Goal: Information Seeking & Learning: Find contact information

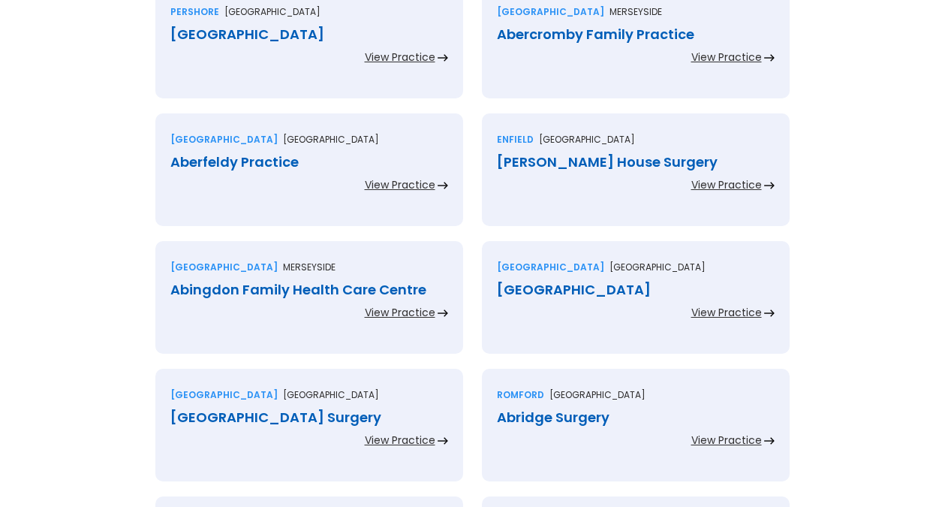
scroll to position [3360, 0]
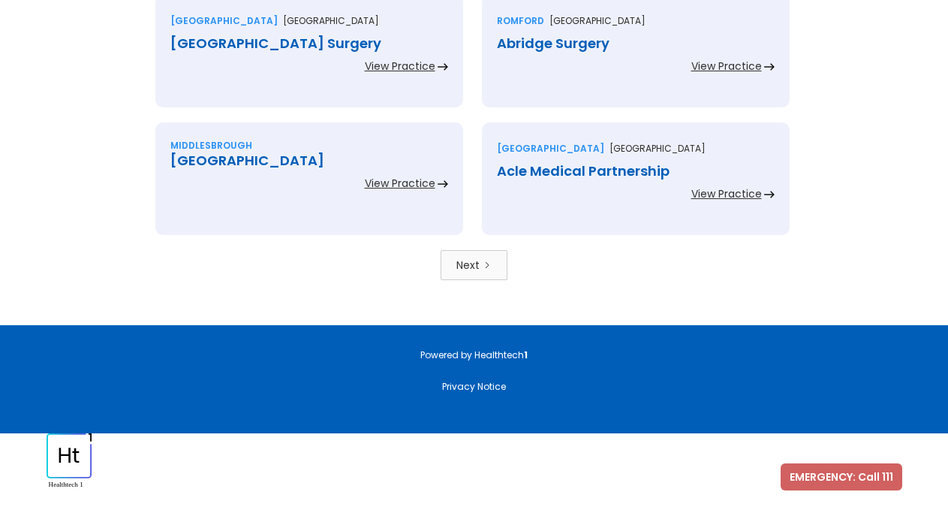
click at [490, 267] on icon "Next Page" at bounding box center [487, 264] width 9 height 9
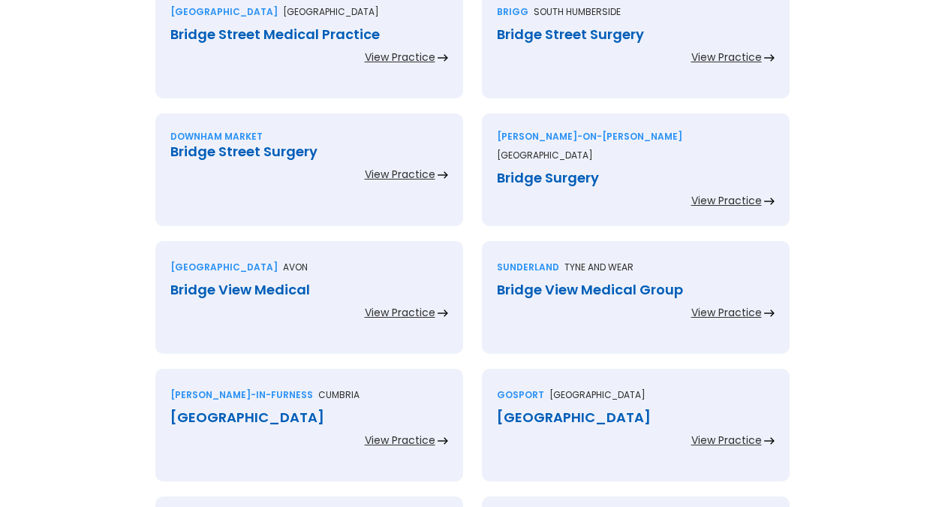
scroll to position [3360, 0]
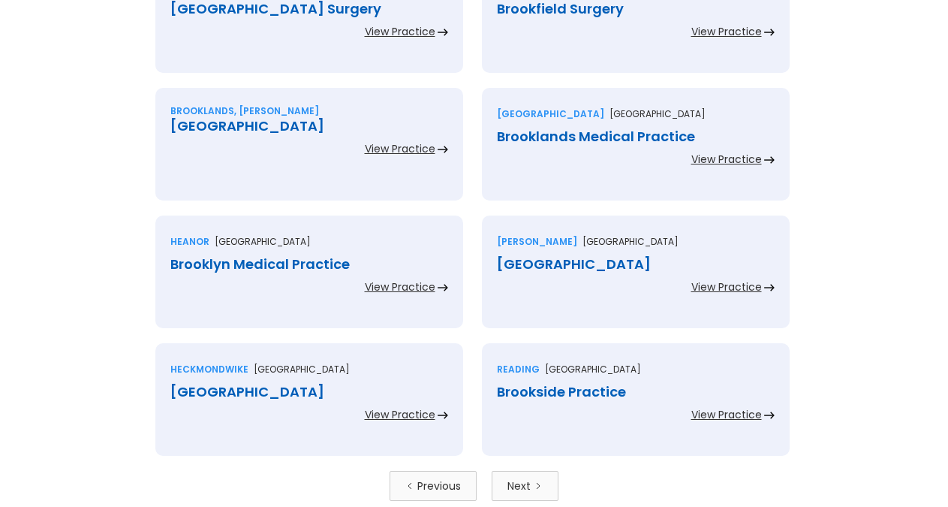
scroll to position [3360, 0]
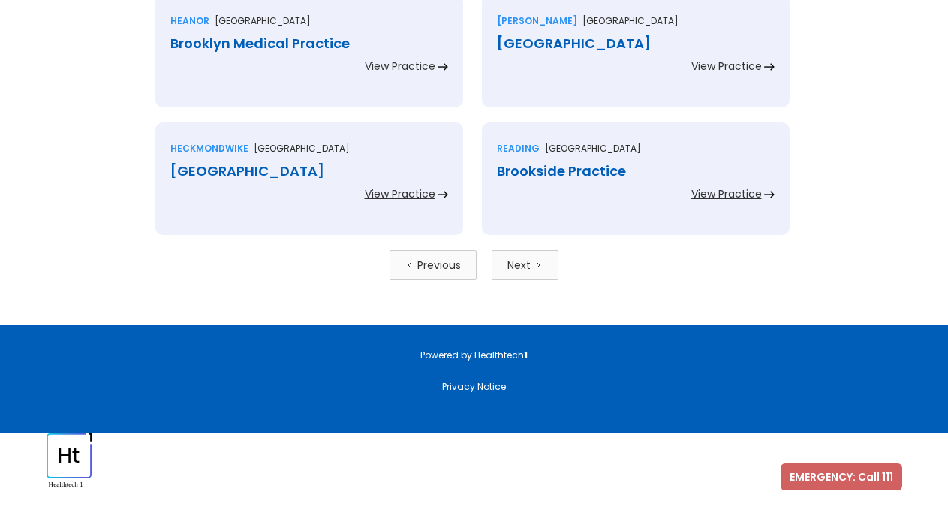
click at [528, 260] on div "Next" at bounding box center [518, 264] width 23 height 15
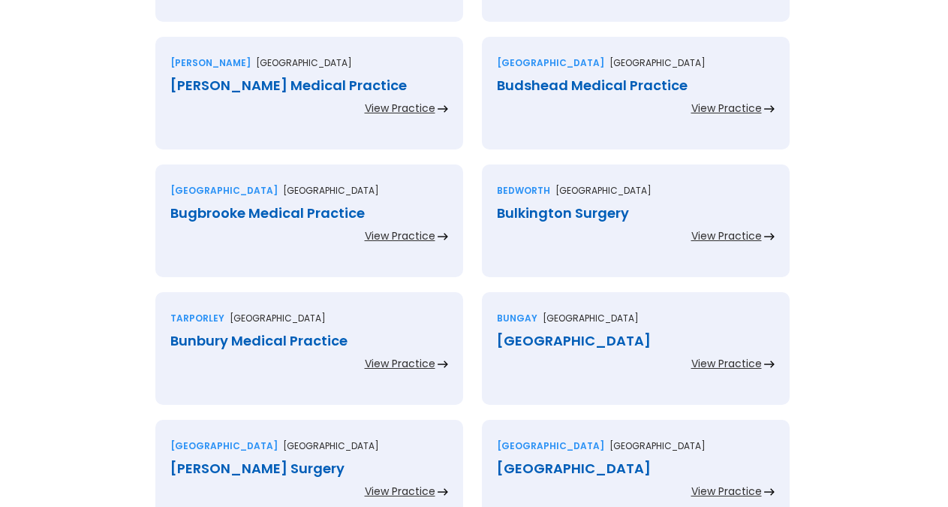
scroll to position [3360, 0]
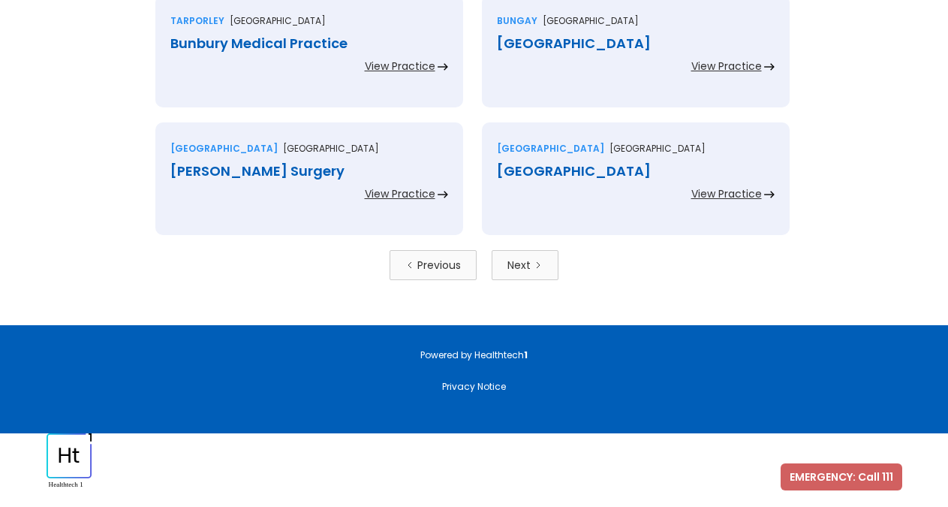
click at [528, 260] on div "Next" at bounding box center [518, 264] width 23 height 15
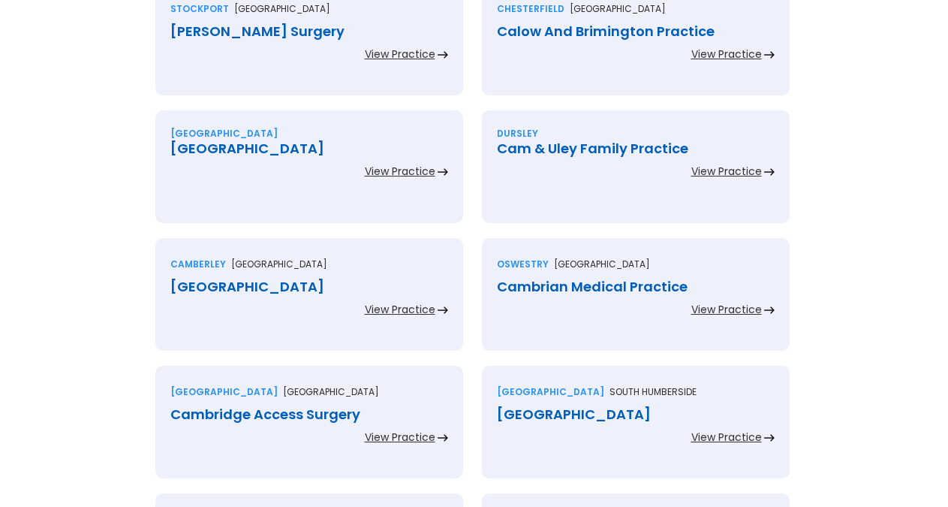
scroll to position [3292, 0]
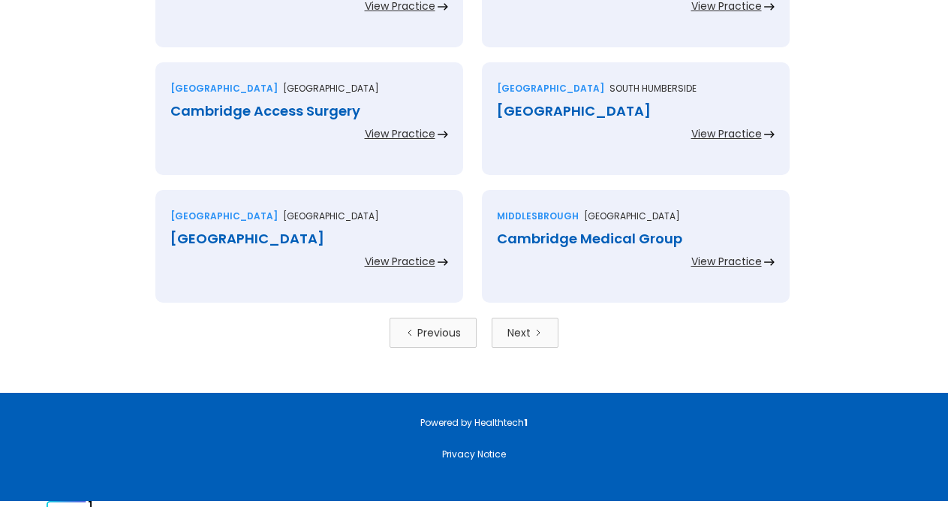
click at [527, 339] on div "Next" at bounding box center [518, 332] width 23 height 15
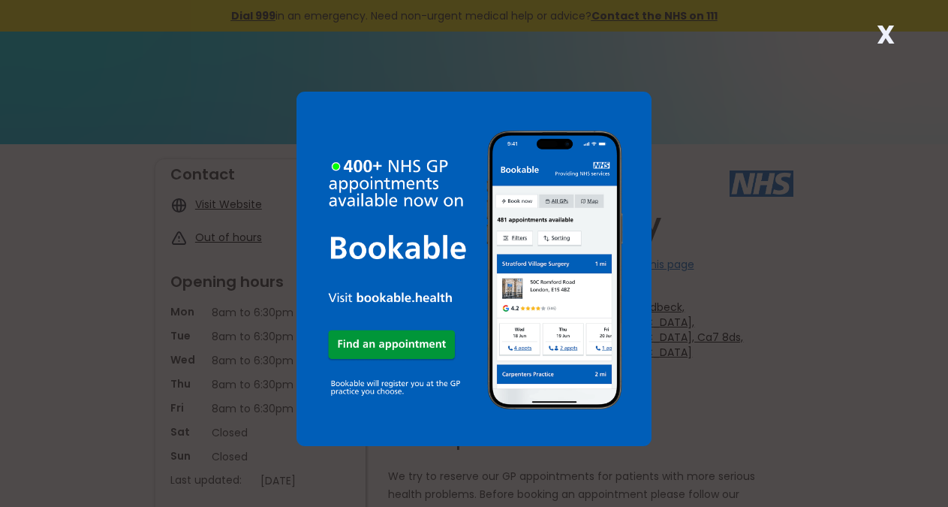
click at [880, 39] on strong "X" at bounding box center [886, 35] width 18 height 36
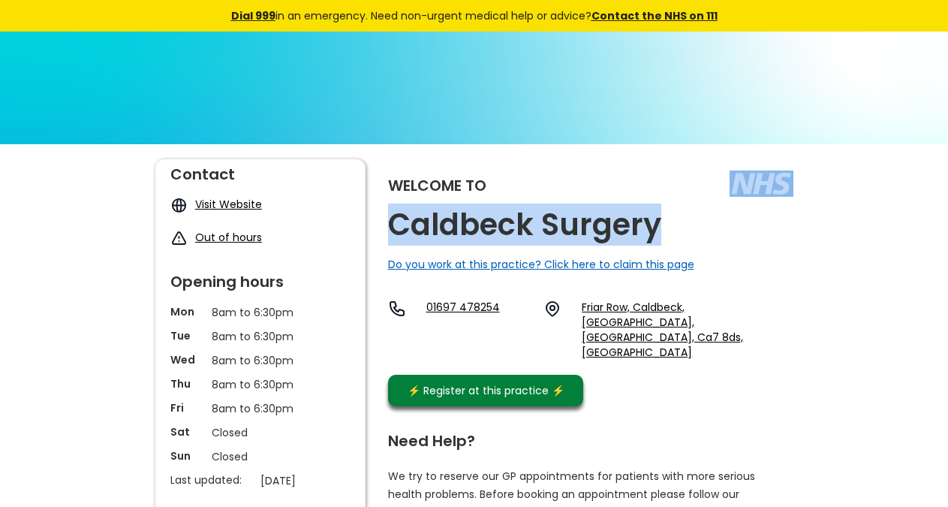
copy div "Caldbeck Surgery"
drag, startPoint x: 620, startPoint y: 223, endPoint x: 658, endPoint y: 216, distance: 38.1
click at [658, 216] on div "Welcome to Caldbeck Surgery Do you work at this practice? Click here to claim t…" at bounding box center [590, 286] width 405 height 254
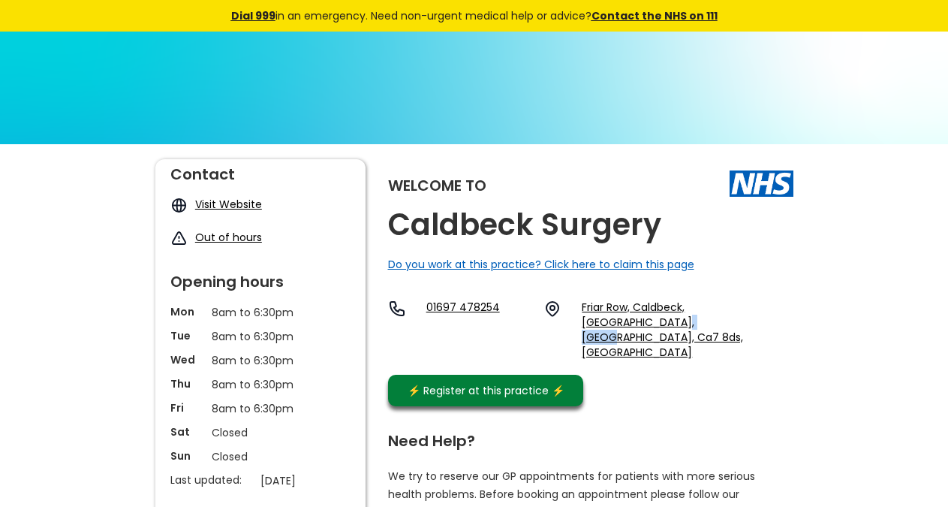
copy link "Ca7 8ds"
drag, startPoint x: 626, startPoint y: 338, endPoint x: 573, endPoint y: 328, distance: 54.2
click at [573, 328] on div "Welcome to Caldbeck Surgery Do you work at this practice? Click here to claim t…" at bounding box center [590, 286] width 405 height 254
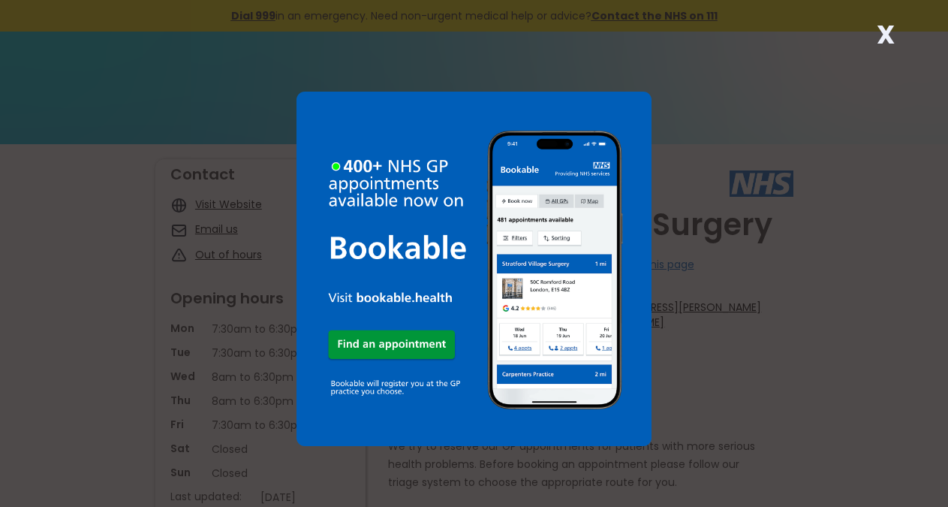
click at [882, 30] on strong "X" at bounding box center [886, 35] width 18 height 36
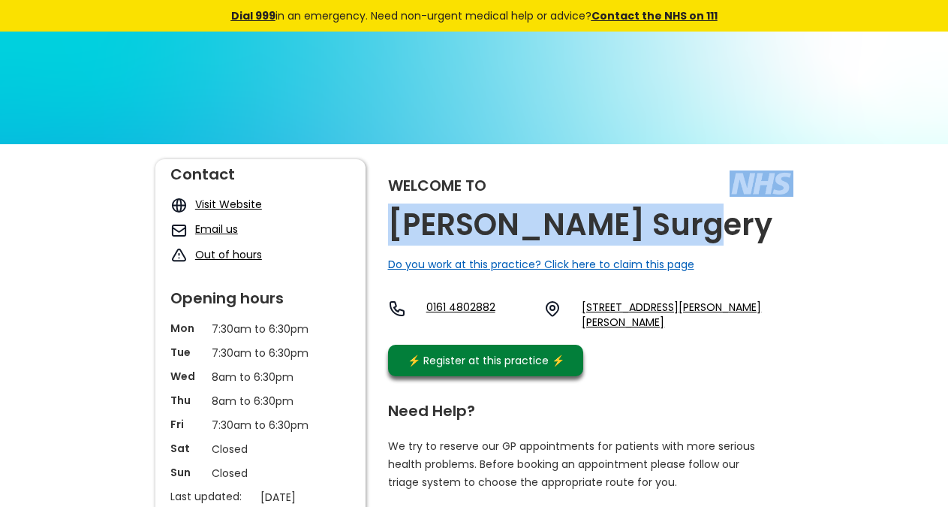
copy div "[PERSON_NAME] Surgery"
drag, startPoint x: 703, startPoint y: 231, endPoint x: 521, endPoint y: 7, distance: 288.7
click at [674, 233] on div "Welcome to [PERSON_NAME] Surgery Do you work at this practice? Click here to cl…" at bounding box center [590, 271] width 405 height 224
copy link "Sk3 8je,"
drag, startPoint x: 668, startPoint y: 328, endPoint x: 619, endPoint y: 309, distance: 52.3
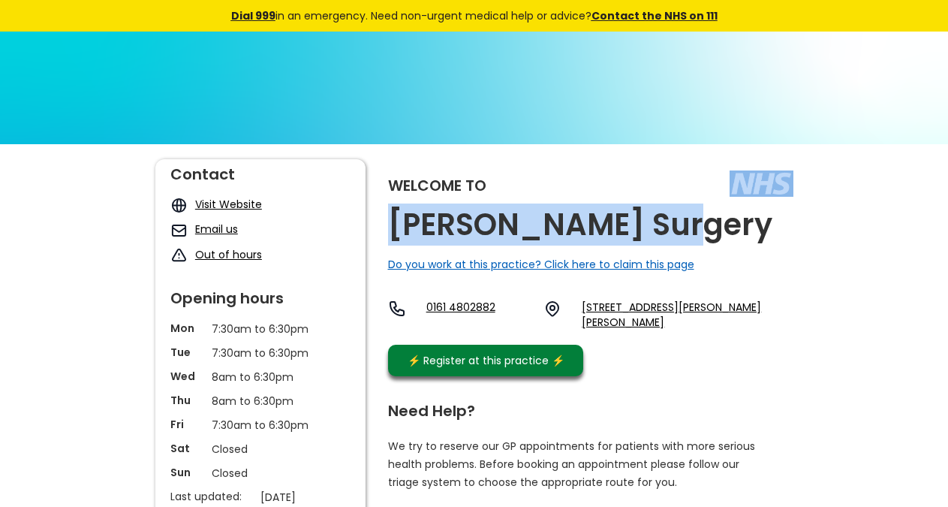
click at [631, 326] on div "0161 4802882 20 Meyer Street, Cale Green, Stockport, Cheshire, Sk3 8je, England" at bounding box center [590, 318] width 405 height 38
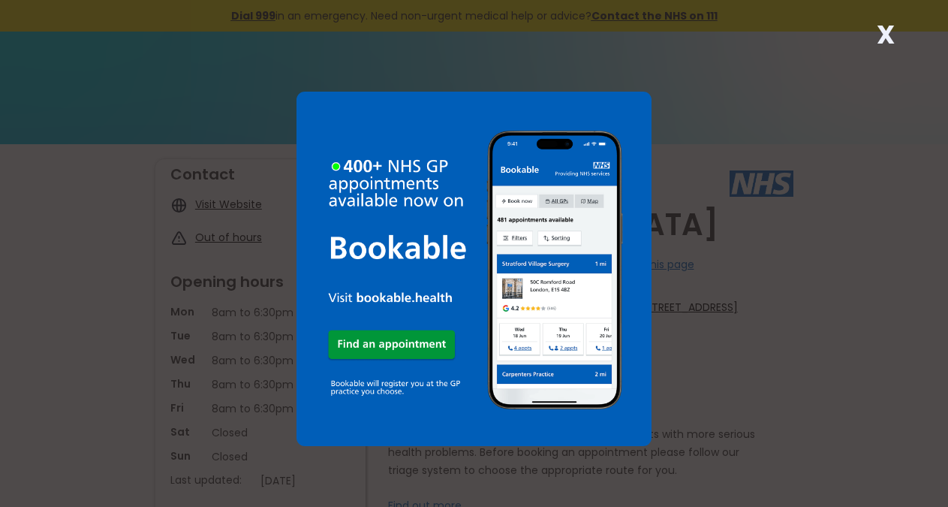
click at [884, 29] on strong "X" at bounding box center [886, 35] width 18 height 36
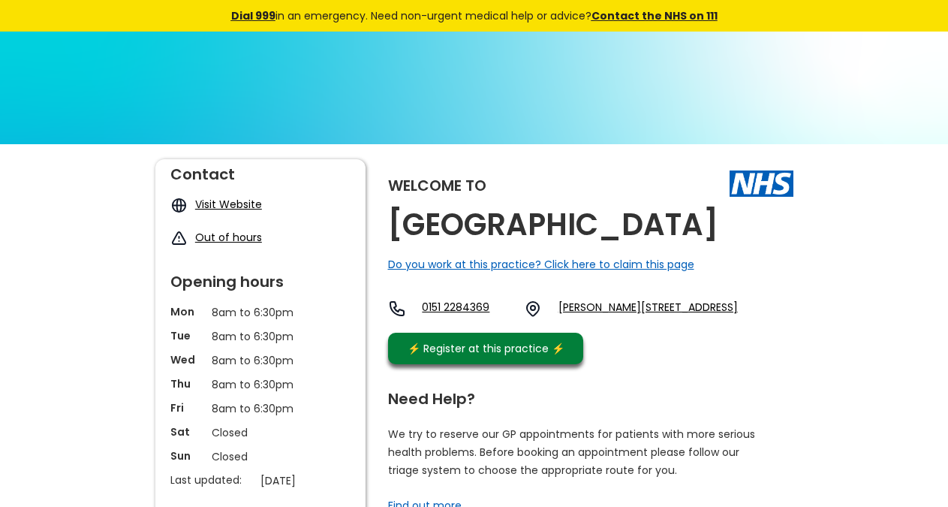
copy div "[GEOGRAPHIC_DATA]"
drag, startPoint x: 730, startPoint y: 224, endPoint x: 721, endPoint y: 230, distance: 10.4
click at [721, 230] on div "Welcome to Calvary Health Centre Do you work at this practice? Click here to cl…" at bounding box center [590, 265] width 405 height 212
copy link "L14 7ph,"
drag, startPoint x: 621, startPoint y: 333, endPoint x: 581, endPoint y: 330, distance: 39.9
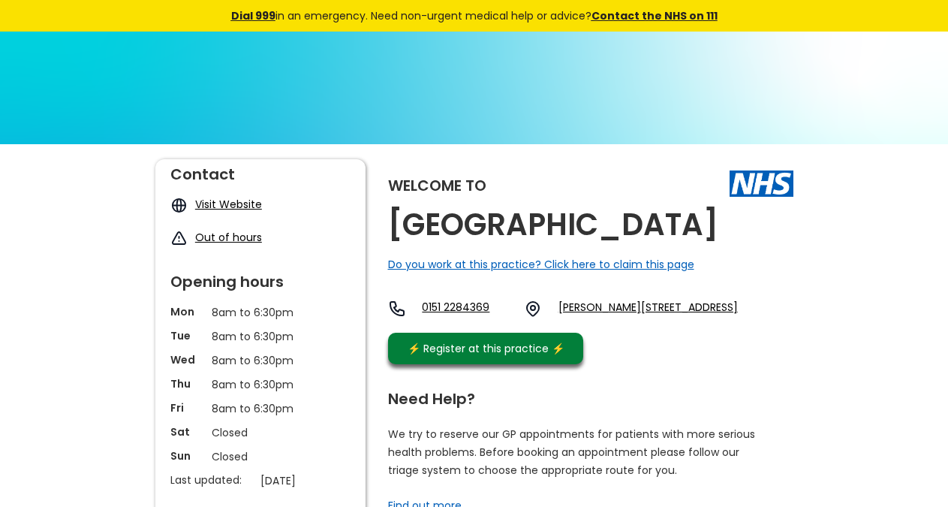
click at [581, 325] on div "0151 2284369 Pilch Bank Road, Knotty Ash, Liverpool, L14 7ph, England" at bounding box center [563, 312] width 350 height 26
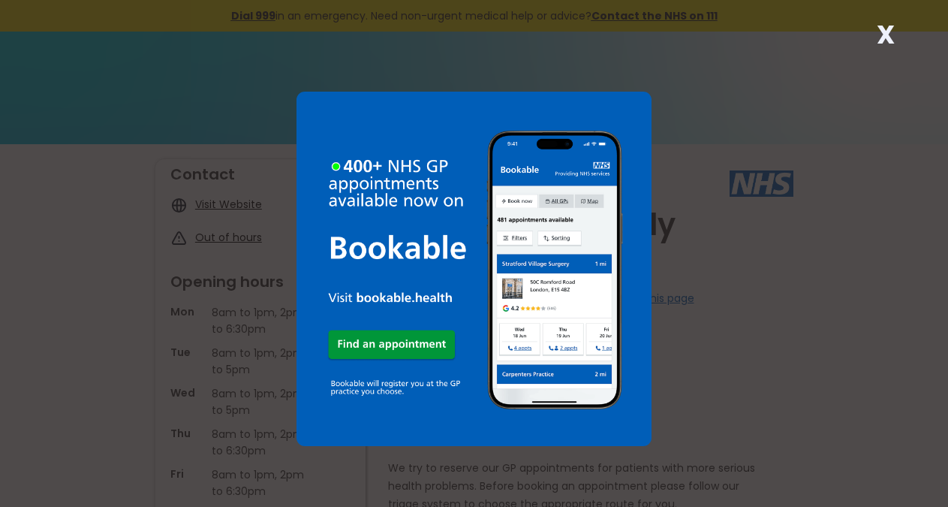
click at [892, 36] on strong "X" at bounding box center [886, 35] width 18 height 36
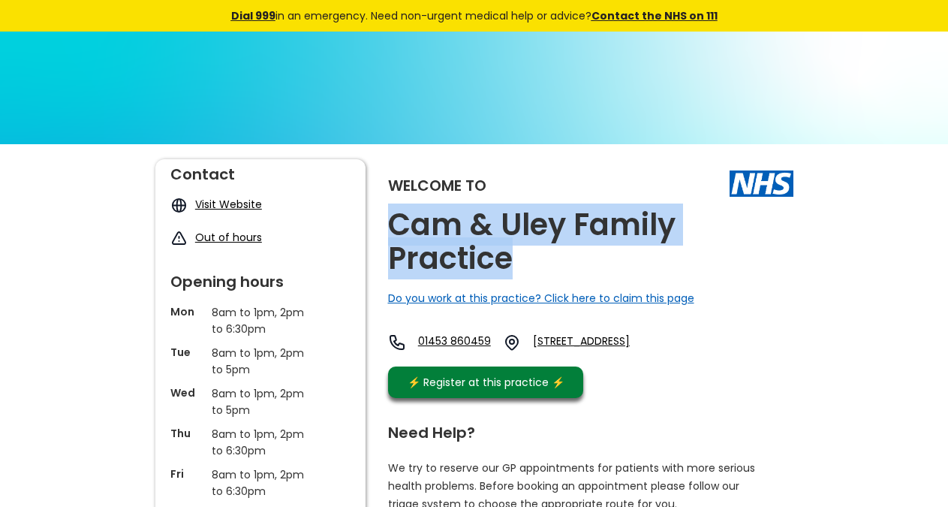
copy h2 "Cam & Uley Family Practice"
drag, startPoint x: 516, startPoint y: 259, endPoint x: 392, endPoint y: 218, distance: 131.3
click at [392, 218] on h2 "Cam & Uley Family Practice" at bounding box center [590, 242] width 405 height 68
copy link "Gl11 5sy"
drag, startPoint x: 723, startPoint y: 327, endPoint x: 762, endPoint y: 339, distance: 40.8
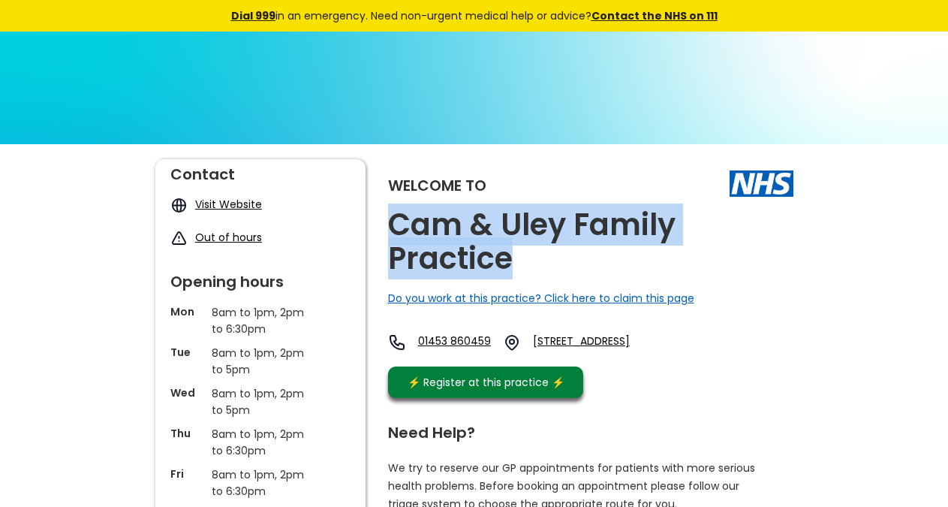
click at [762, 339] on div "Welcome to Cam & [PERSON_NAME] Family Practice Do you work at this practice? Cl…" at bounding box center [590, 282] width 405 height 246
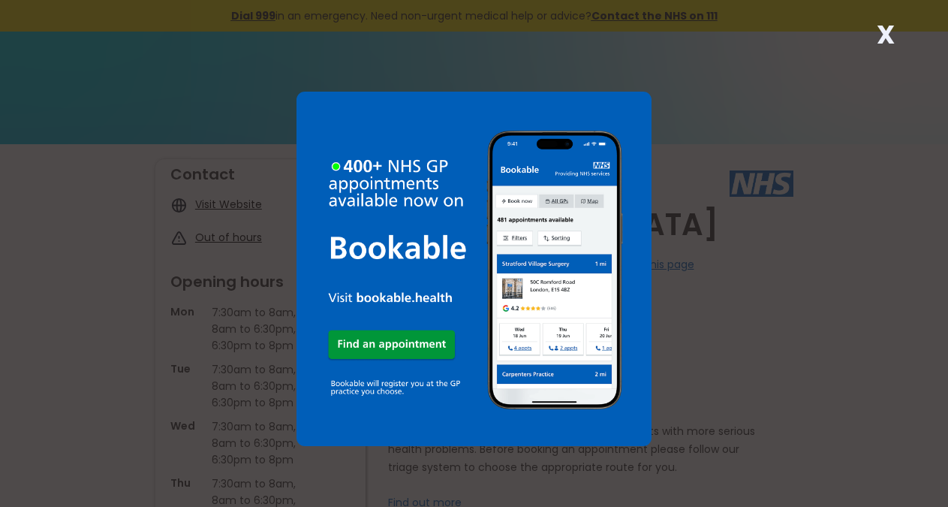
click at [889, 41] on strong "X" at bounding box center [886, 35] width 18 height 36
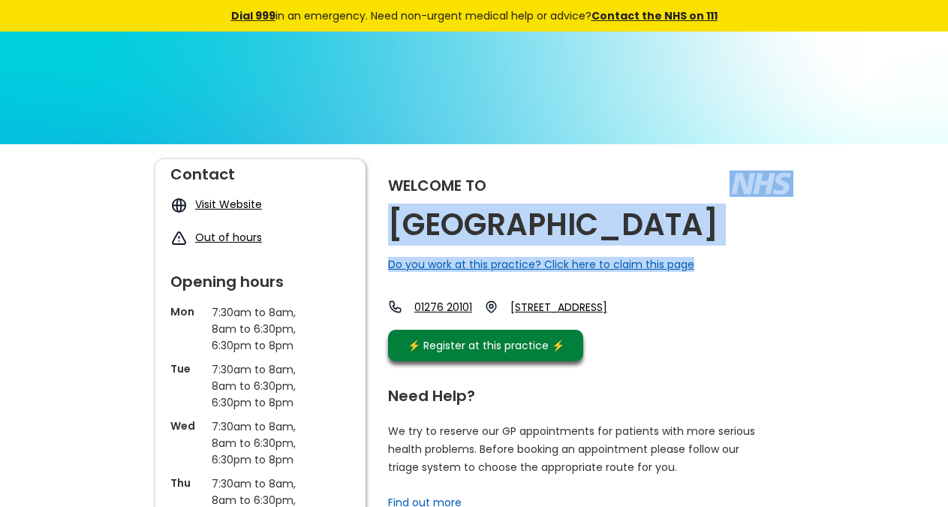
copy div "[GEOGRAPHIC_DATA] Do you work at this practice? Click here to claim this page"
drag, startPoint x: 779, startPoint y: 224, endPoint x: 781, endPoint y: 239, distance: 14.3
click at [781, 239] on div "Welcome to [GEOGRAPHIC_DATA] Do you work at this practice? Click here to claim …" at bounding box center [590, 263] width 405 height 209
copy link "Gu15 2qa"
drag, startPoint x: 630, startPoint y: 334, endPoint x: 582, endPoint y: 329, distance: 48.3
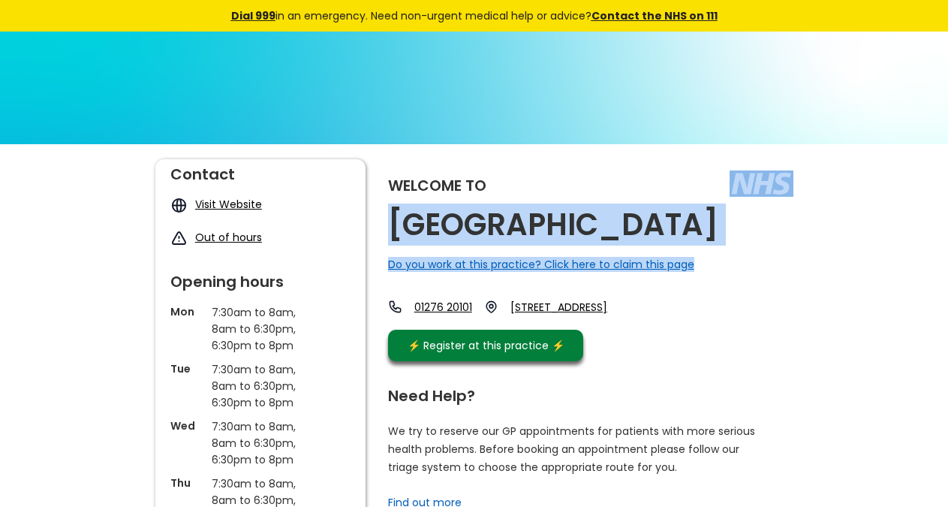
click at [582, 322] on div "01276 20101 [STREET_ADDRESS]" at bounding box center [507, 310] width 239 height 23
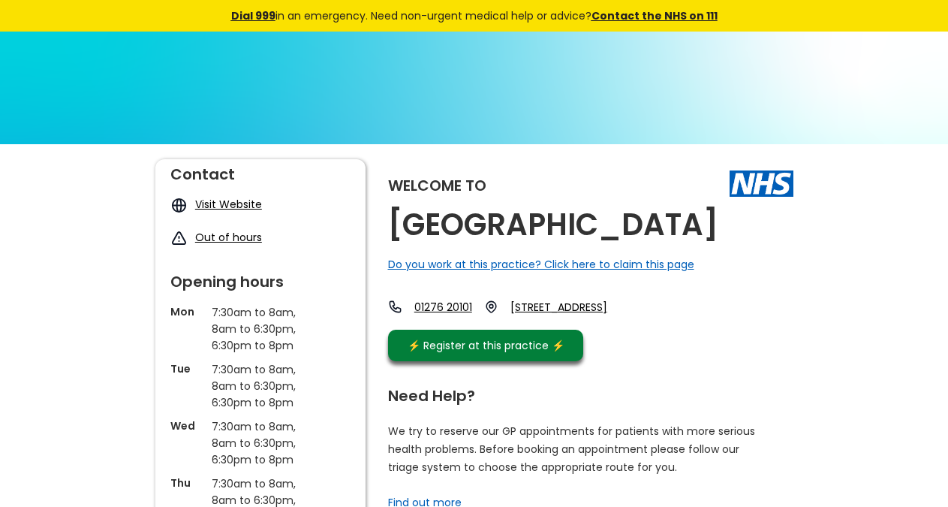
click at [567, 240] on h2 "[GEOGRAPHIC_DATA]" at bounding box center [553, 225] width 330 height 34
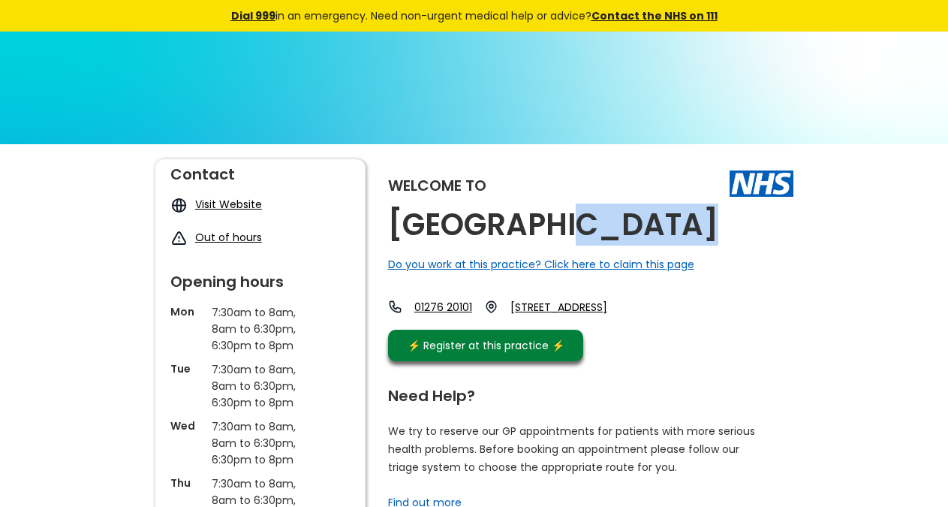
click at [567, 240] on h2 "[GEOGRAPHIC_DATA]" at bounding box center [553, 225] width 330 height 34
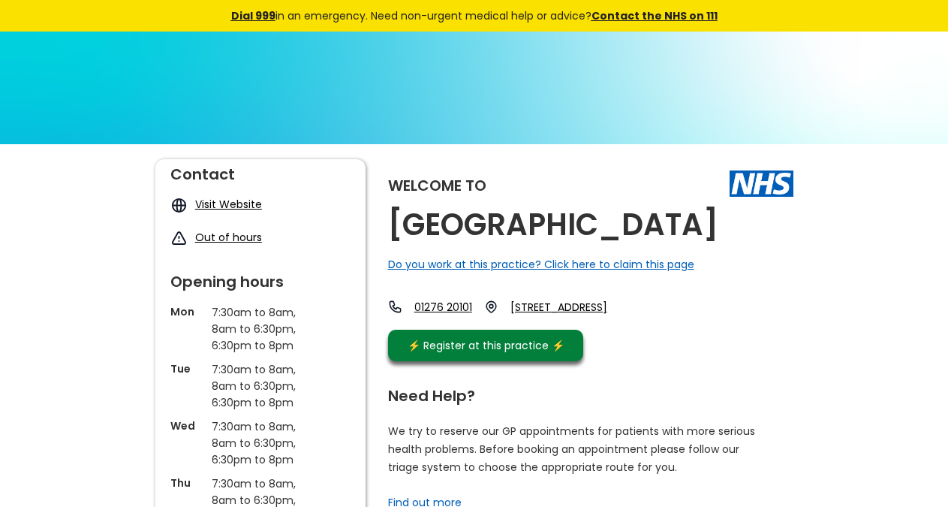
click at [567, 240] on h2 "[GEOGRAPHIC_DATA]" at bounding box center [553, 225] width 330 height 34
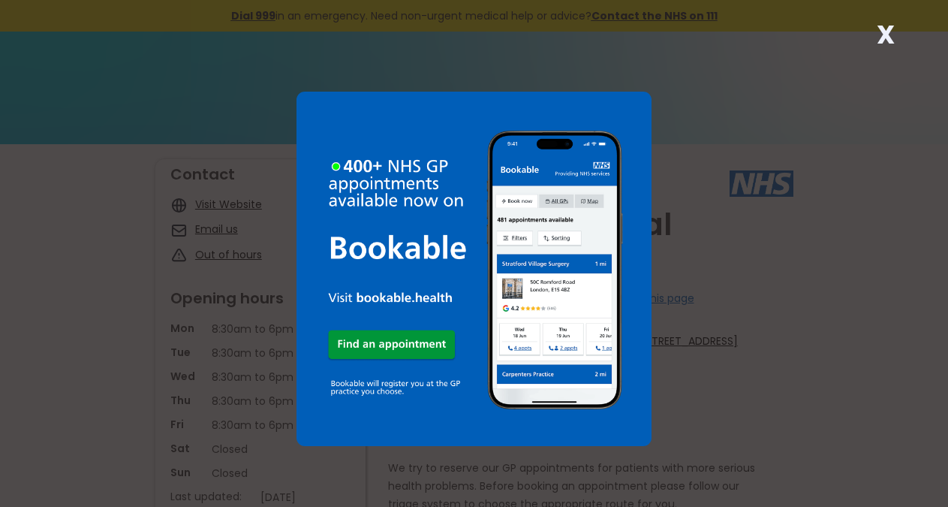
click at [887, 38] on strong "X" at bounding box center [886, 35] width 18 height 36
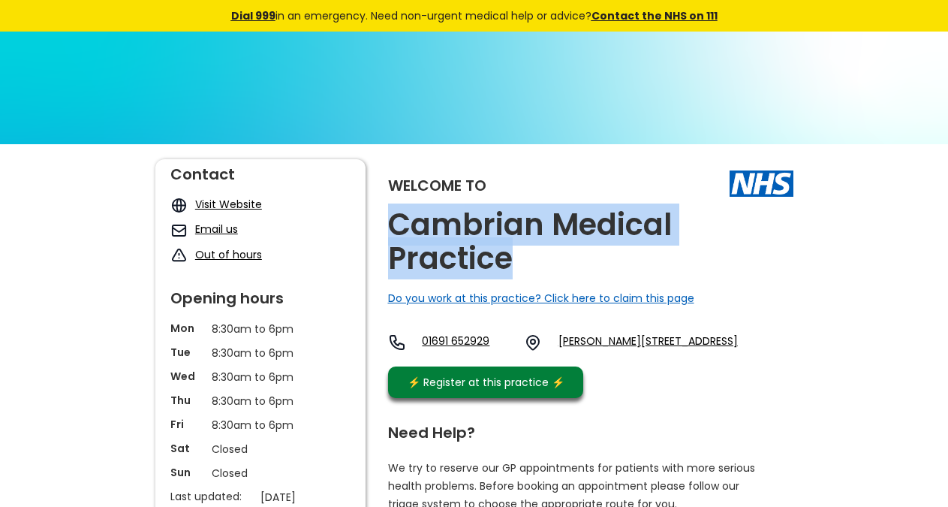
copy h2 "Cambrian Medical Practice"
drag, startPoint x: 515, startPoint y: 262, endPoint x: 388, endPoint y: 229, distance: 131.1
click at [388, 229] on h2 "Cambrian Medical Practice" at bounding box center [590, 242] width 405 height 68
copy link "Sy11 1ga"
drag, startPoint x: 680, startPoint y: 372, endPoint x: 591, endPoint y: 220, distance: 176.0
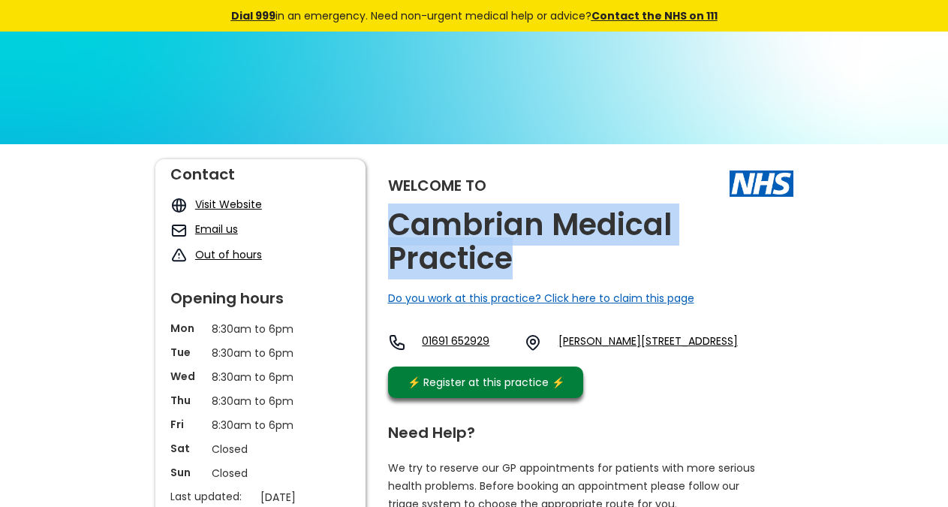
click at [645, 368] on div "Welcome to Cambrian Medical Practice Do you work at this practice? Click here t…" at bounding box center [590, 282] width 405 height 246
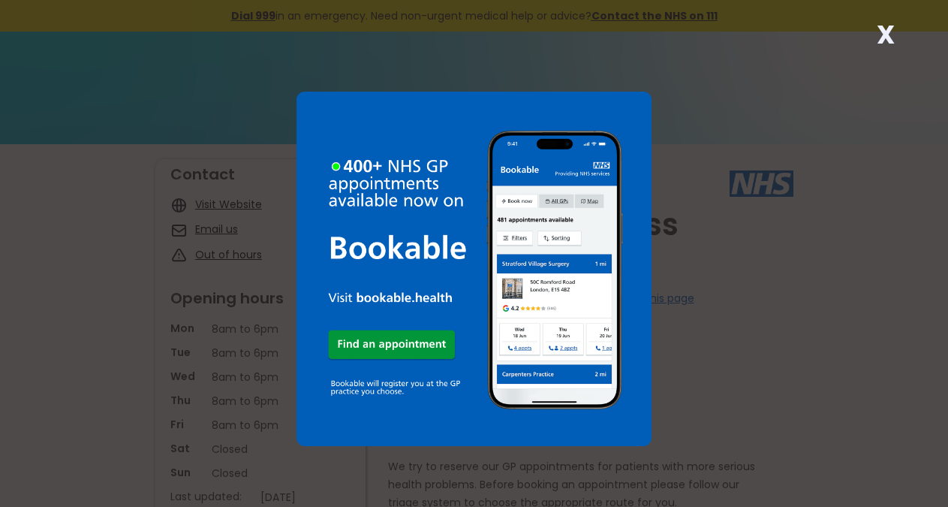
click at [872, 30] on div "X" at bounding box center [886, 41] width 30 height 30
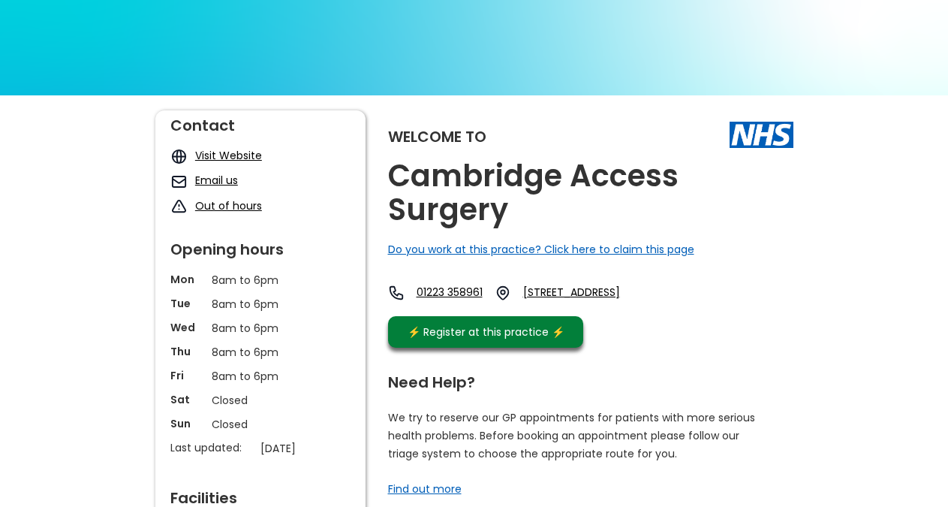
scroll to position [77, 0]
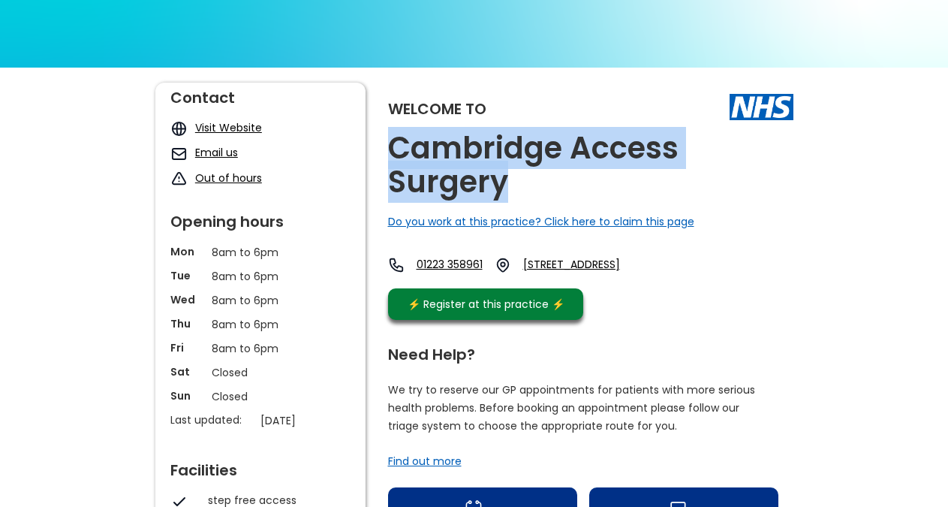
copy h2 "Cambridge Access Surgery"
drag, startPoint x: 564, startPoint y: 204, endPoint x: 389, endPoint y: 154, distance: 182.7
click at [389, 154] on div "Welcome to Cambridge Access Surgery Do you work at this practice? Click here to…" at bounding box center [590, 205] width 405 height 245
drag, startPoint x: 712, startPoint y: 312, endPoint x: 688, endPoint y: 296, distance: 27.7
click at [688, 296] on div "Welcome to Cambridge Access Surgery Do you work at this practice? Click here to…" at bounding box center [590, 205] width 405 height 245
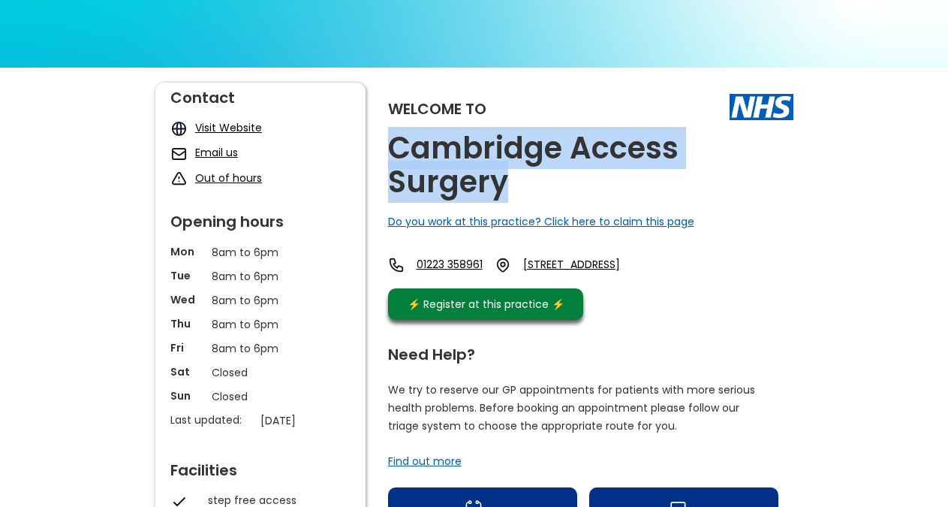
copy link "Cb5 8hb"
drag, startPoint x: 715, startPoint y: 298, endPoint x: 672, endPoint y: 290, distance: 43.6
click at [672, 290] on div "Welcome to Cambridge Access Surgery Do you work at this practice? Click here to…" at bounding box center [590, 205] width 405 height 245
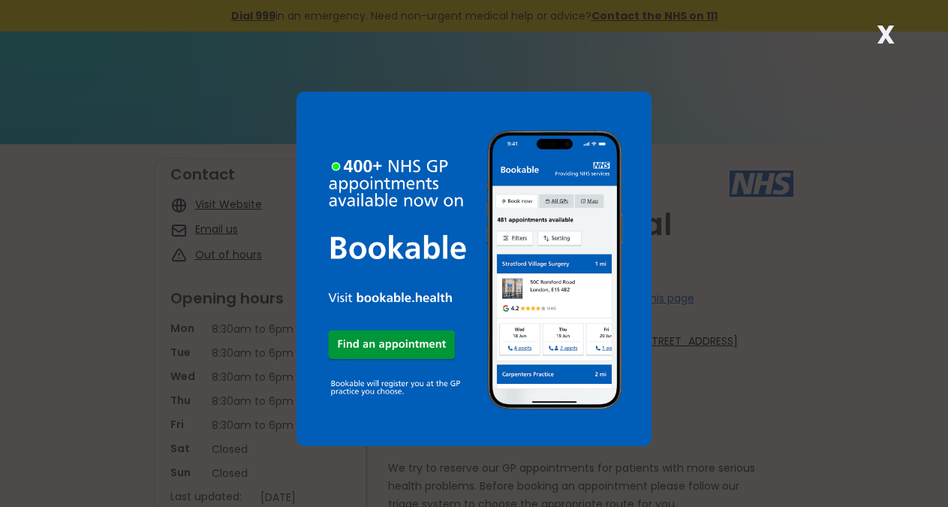
click at [883, 32] on strong "X" at bounding box center [886, 35] width 18 height 36
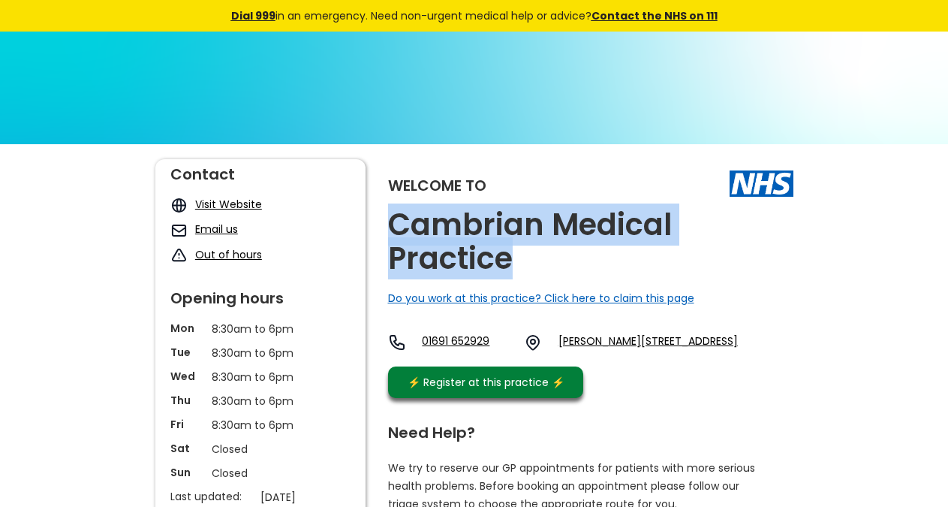
drag, startPoint x: 552, startPoint y: 269, endPoint x: 387, endPoint y: 224, distance: 171.2
copy h2 "Cambrian Medical Practice"
click at [667, 359] on div "01691 652929 Thomas Savin Road, Oswestry, Shropshire, Sy11 1ga, England" at bounding box center [563, 346] width 350 height 26
copy link "Sy11 1ga,"
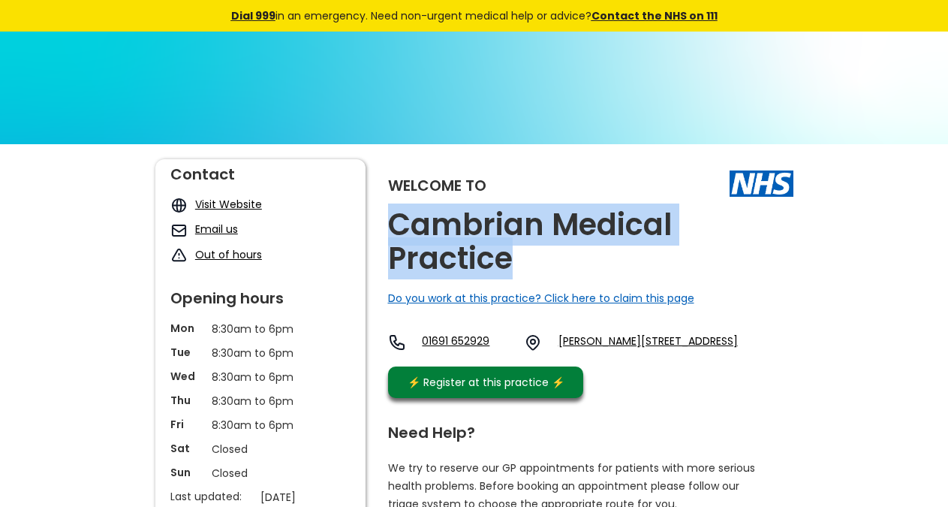
drag, startPoint x: 686, startPoint y: 368, endPoint x: 623, endPoint y: 308, distance: 87.1
click at [641, 359] on div "01691 652929 Thomas Savin Road, Oswestry, Shropshire, Sy11 1ga, England" at bounding box center [563, 346] width 350 height 26
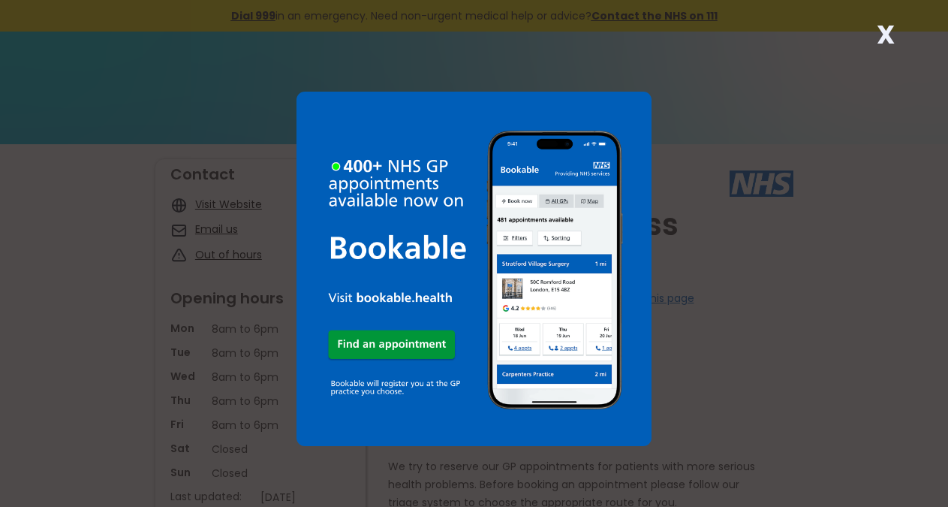
click at [892, 35] on strong "X" at bounding box center [886, 35] width 18 height 36
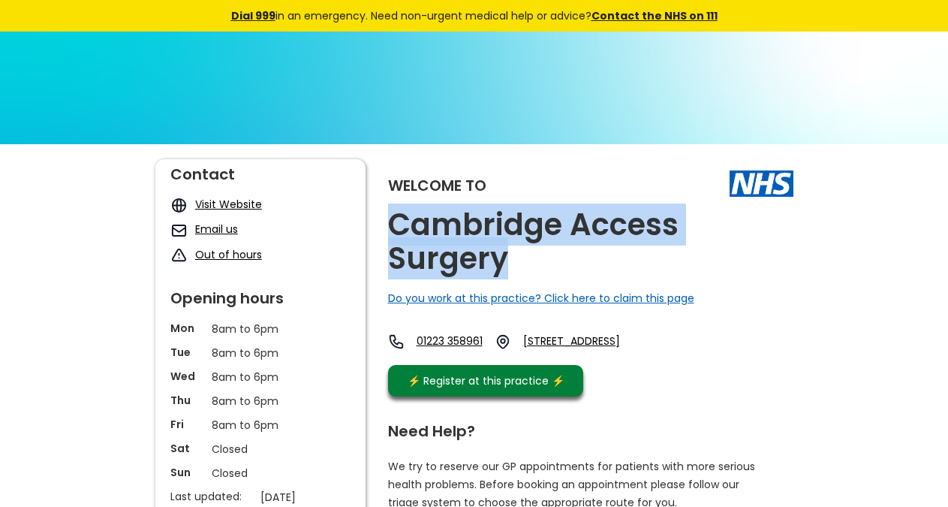
copy h2 "Cambridge Access Surgery"
drag, startPoint x: 528, startPoint y: 271, endPoint x: 387, endPoint y: 228, distance: 146.7
copy link "Cb5 8hb"
drag, startPoint x: 714, startPoint y: 366, endPoint x: 660, endPoint y: 265, distance: 114.2
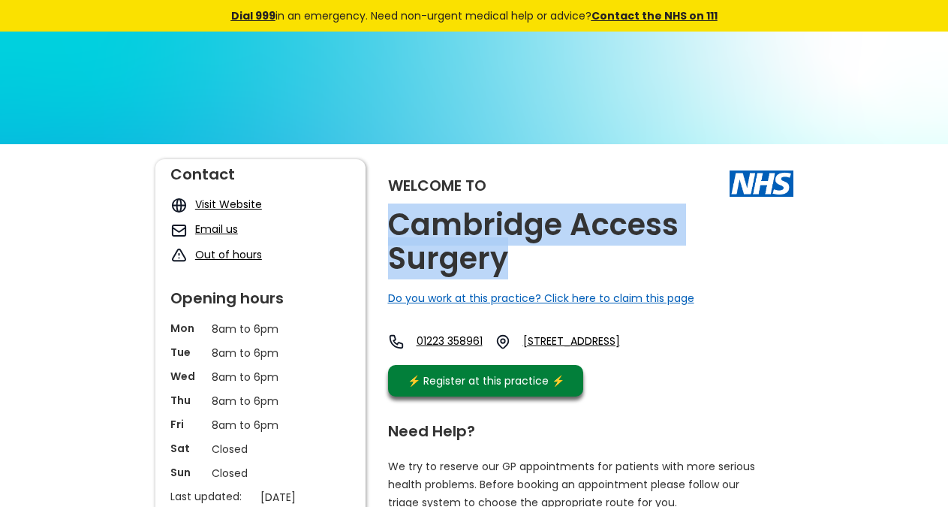
click at [655, 357] on div "01223 358961 [STREET_ADDRESS]" at bounding box center [521, 345] width 267 height 24
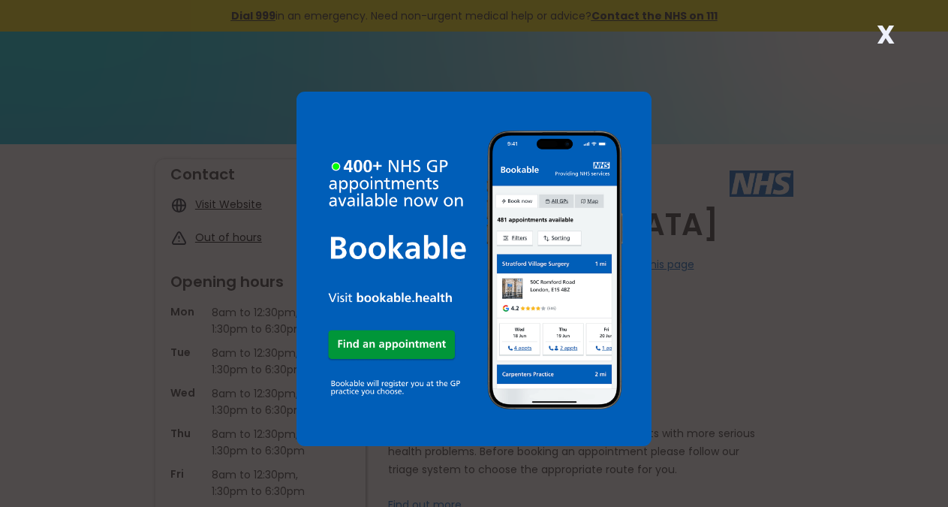
click at [877, 35] on strong "X" at bounding box center [886, 35] width 18 height 36
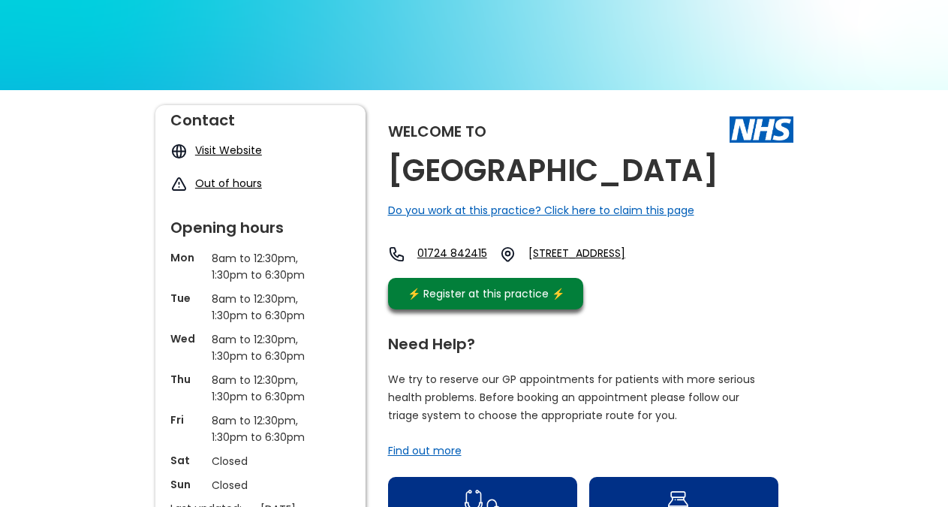
scroll to position [77, 0]
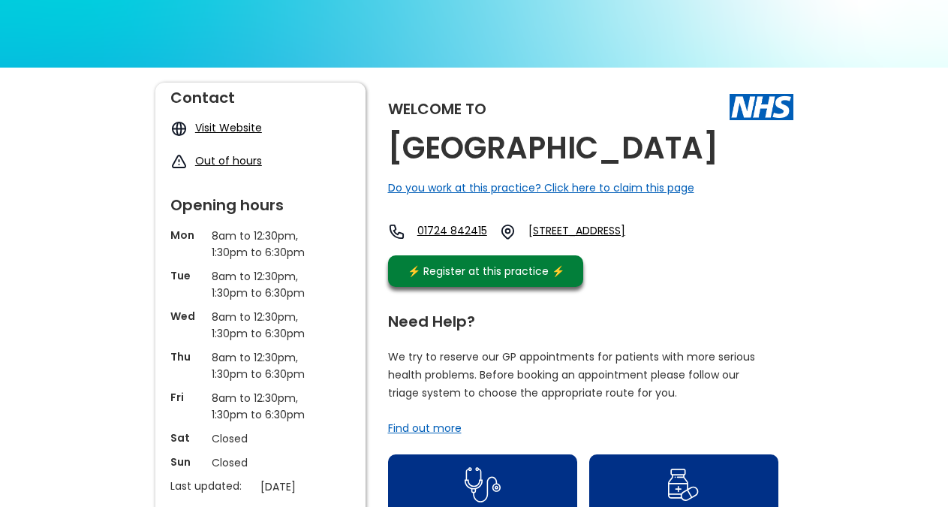
copy h2 "[GEOGRAPHIC_DATA]"
drag, startPoint x: 628, startPoint y: 185, endPoint x: 396, endPoint y: 144, distance: 235.6
click at [396, 144] on h2 "Cambridge Avenue Medical Centre" at bounding box center [553, 148] width 330 height 34
copy link "Dn16 3lg,"
drag, startPoint x: 604, startPoint y: 305, endPoint x: 747, endPoint y: 281, distance: 144.6
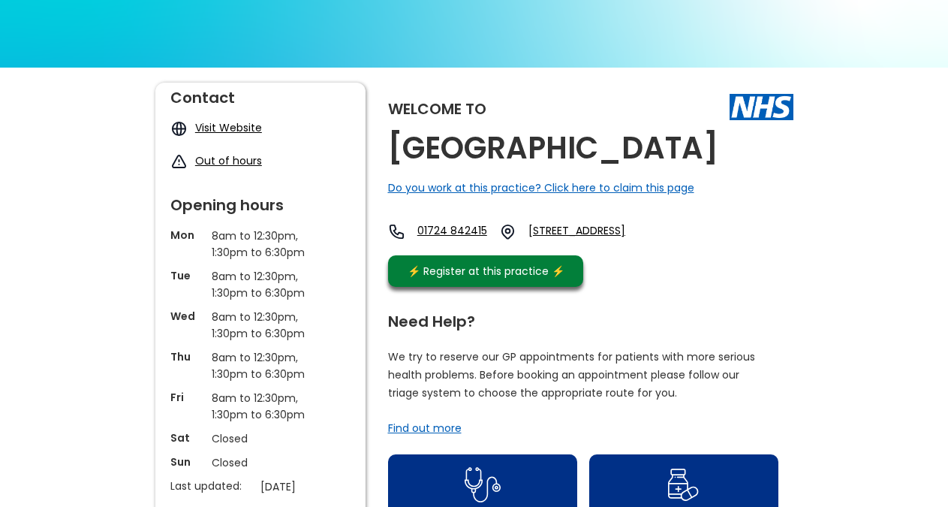
click at [669, 248] on div "01724 842415 Cambridge Avenue, Bottesford, Scunthorpe, South Humberside, Dn16 3…" at bounding box center [528, 235] width 281 height 25
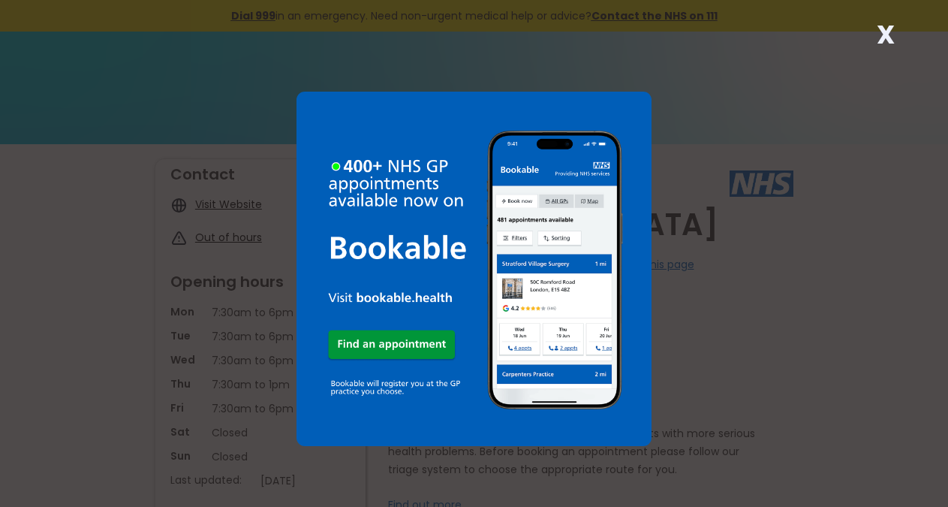
click at [890, 42] on strong "X" at bounding box center [886, 35] width 18 height 36
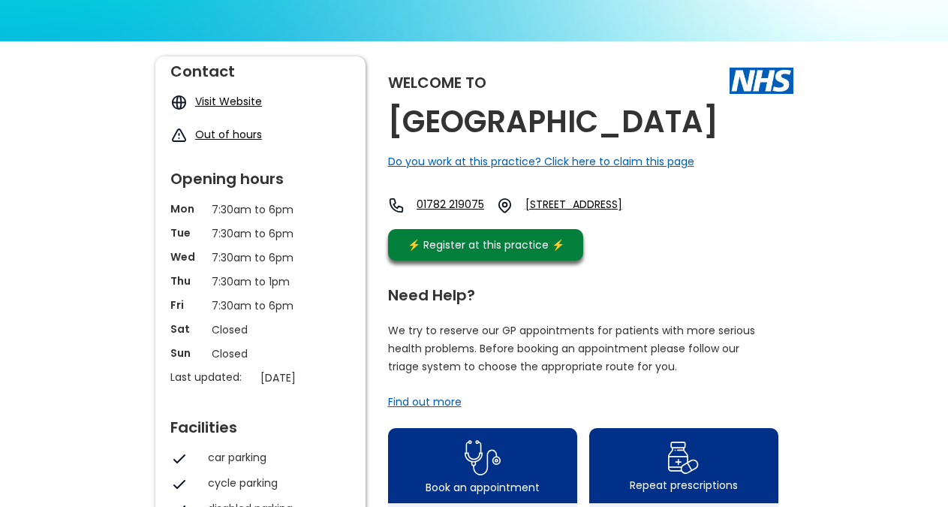
scroll to position [77, 0]
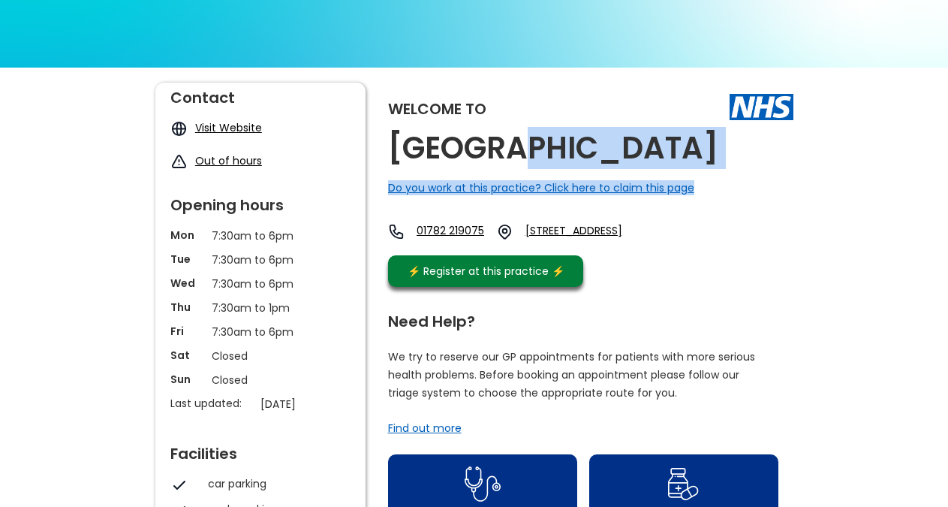
drag, startPoint x: 712, startPoint y: 158, endPoint x: 515, endPoint y: 145, distance: 197.9
click at [515, 145] on div "Welcome to Cambridge House Do you work at this practice? Click here to claim th…" at bounding box center [590, 189] width 405 height 212
click at [581, 141] on h2 "Cambridge House" at bounding box center [553, 148] width 330 height 34
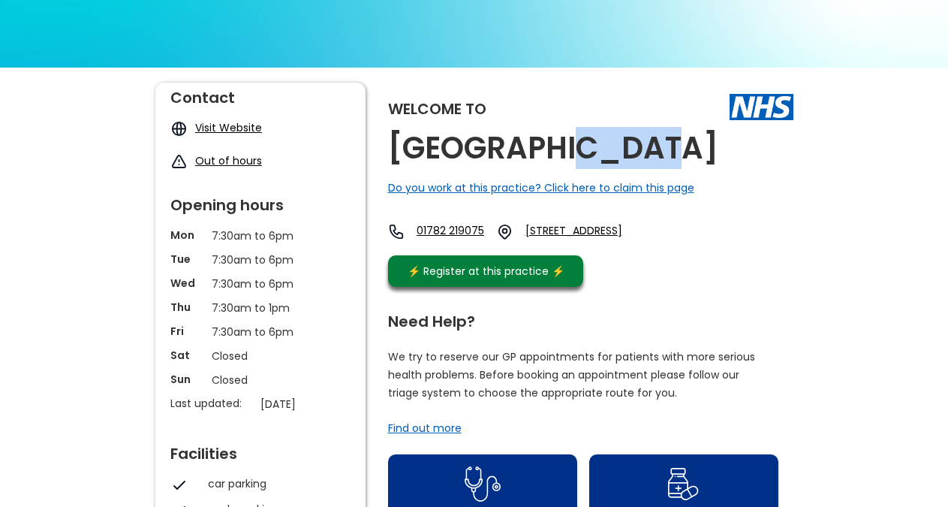
click at [581, 141] on h2 "Cambridge House" at bounding box center [553, 148] width 330 height 34
click at [544, 148] on h2 "Cambridge House" at bounding box center [553, 148] width 330 height 34
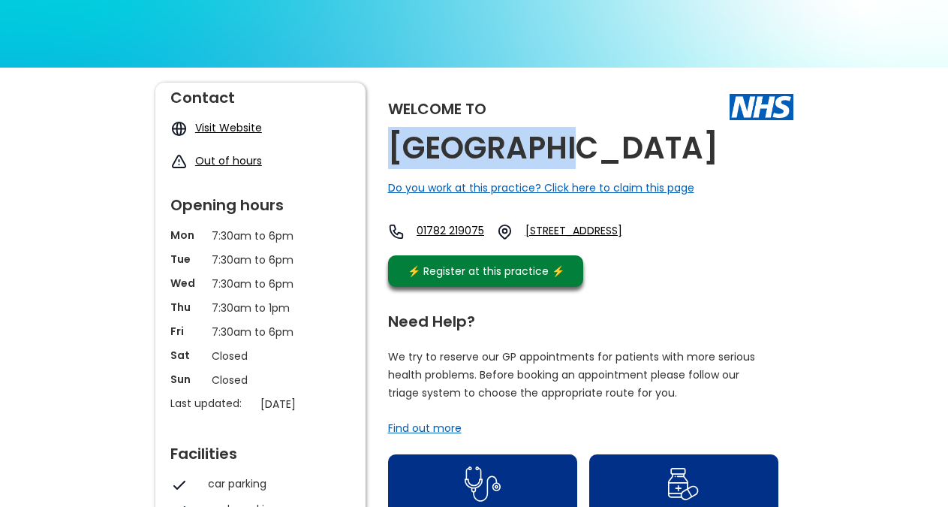
click at [544, 148] on h2 "Cambridge House" at bounding box center [553, 148] width 330 height 34
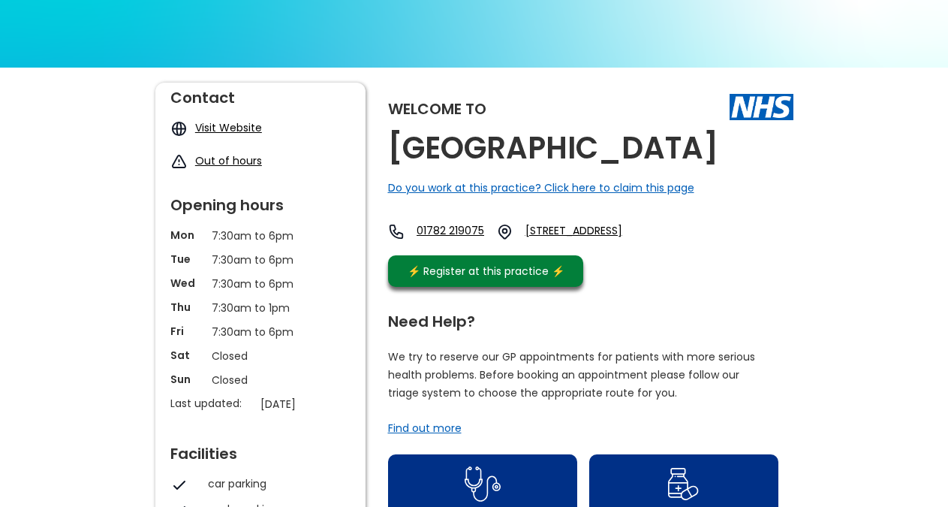
click at [544, 148] on h2 "Cambridge House" at bounding box center [553, 148] width 330 height 34
copy link "St2 9aj,"
drag, startPoint x: 694, startPoint y: 257, endPoint x: 656, endPoint y: 256, distance: 38.3
click at [656, 248] on div "01782 219075 124 Werrington Road, Stoke-on-trent, Staffordshire, St2 9aj, Engla…" at bounding box center [524, 235] width 272 height 25
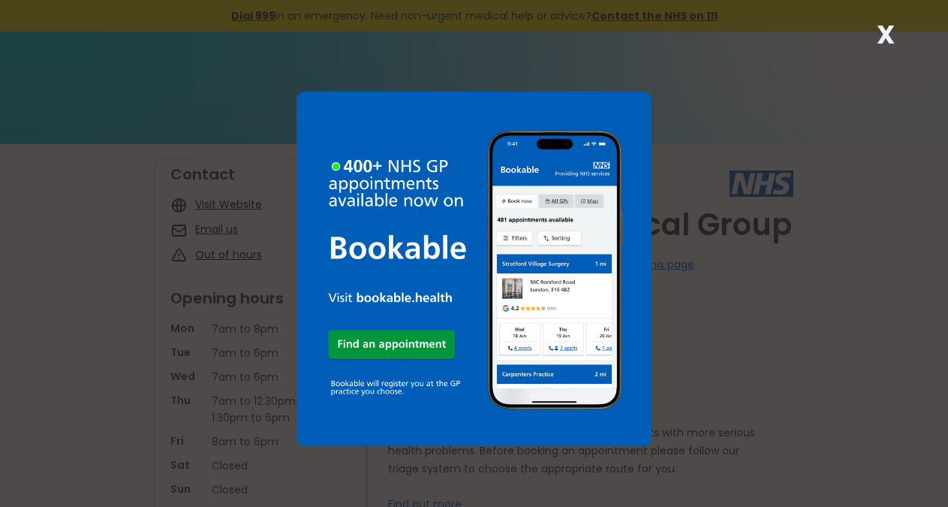
click at [889, 36] on strong "X" at bounding box center [886, 35] width 18 height 36
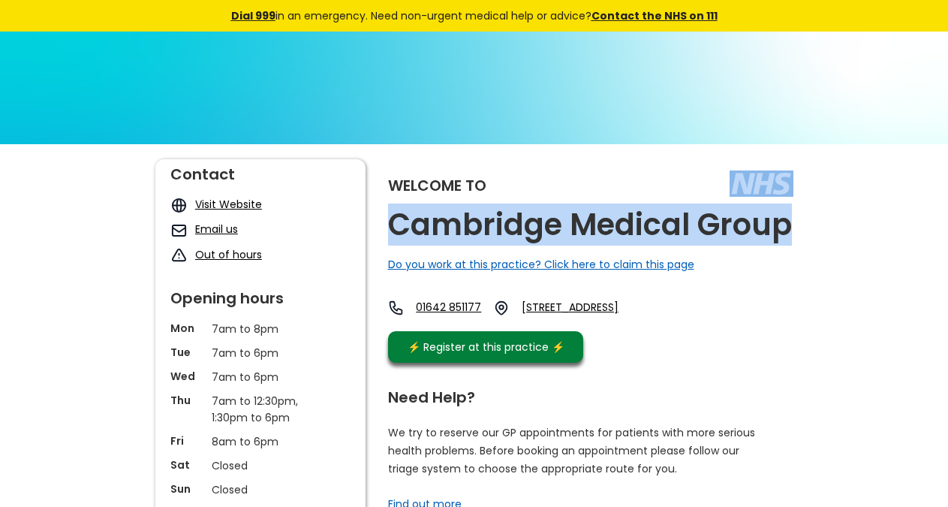
copy div "Cambridge Medical Group"
drag, startPoint x: 804, startPoint y: 232, endPoint x: 560, endPoint y: 135, distance: 262.5
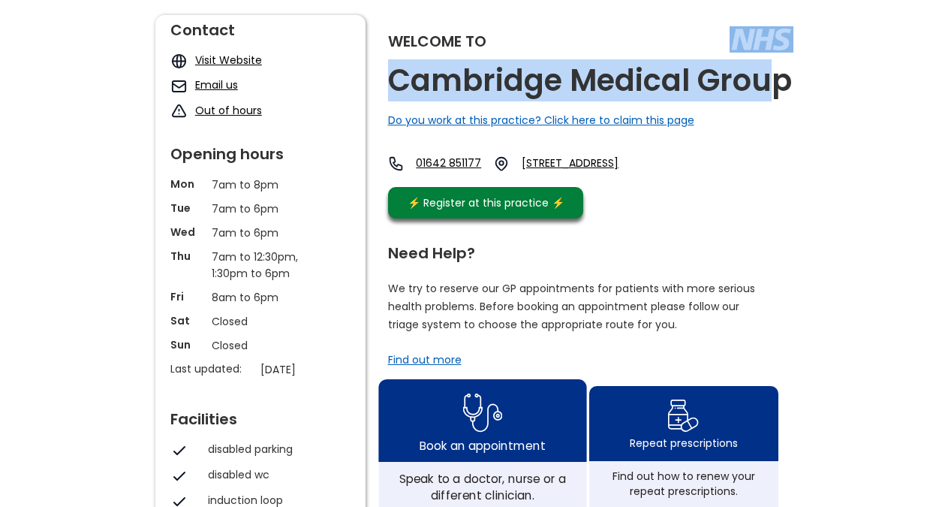
scroll to position [153, 0]
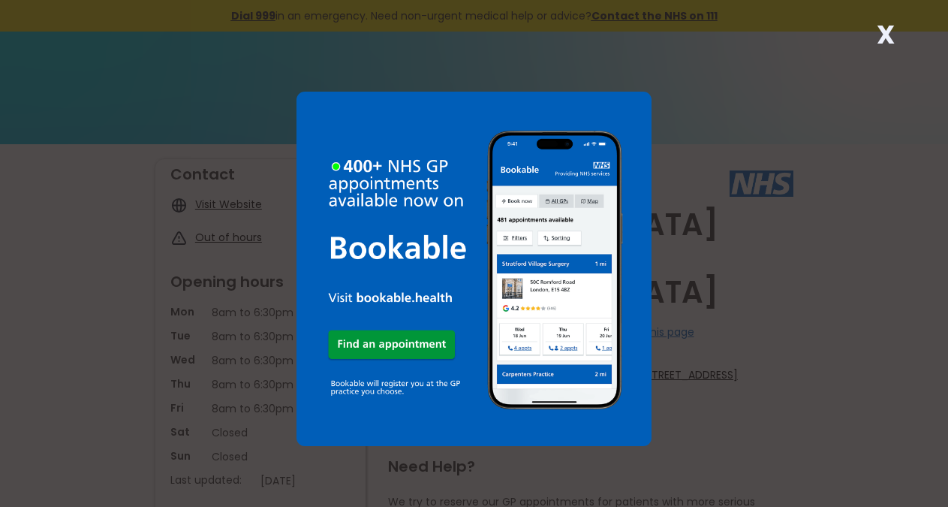
click at [895, 41] on div "X" at bounding box center [886, 41] width 30 height 30
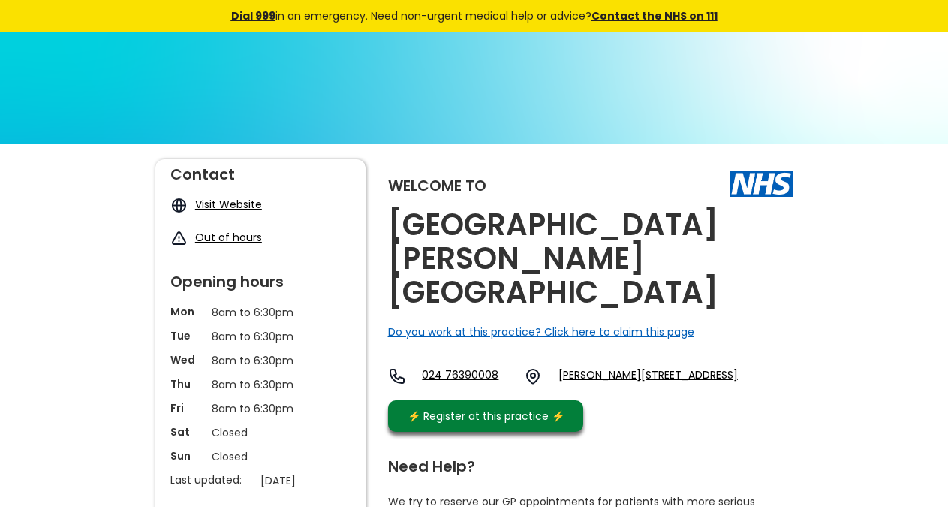
drag, startPoint x: 699, startPoint y: 363, endPoint x: 657, endPoint y: 359, distance: 42.3
click at [657, 367] on div "024 76390008 Ramsden Avenue, Camphill, Nuneaton, Warwickshire, Cv10 9eb, England" at bounding box center [563, 380] width 350 height 26
drag, startPoint x: 694, startPoint y: 377, endPoint x: 700, endPoint y: 363, distance: 14.8
click at [695, 377] on div "Welcome to Camp Hill Gp Led Health Centre Do you work at this practice? Click h…" at bounding box center [590, 299] width 405 height 280
drag, startPoint x: 707, startPoint y: 377, endPoint x: 657, endPoint y: 358, distance: 53.7
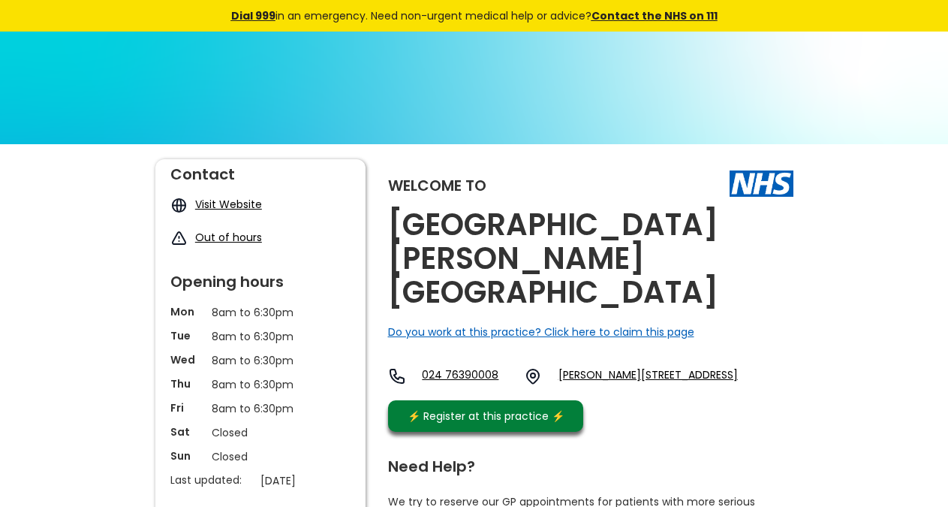
click at [657, 358] on div "Welcome to Camp Hill Gp Led Health Centre Do you work at this practice? Click h…" at bounding box center [590, 299] width 405 height 280
copy link "Cv10 9eb,"
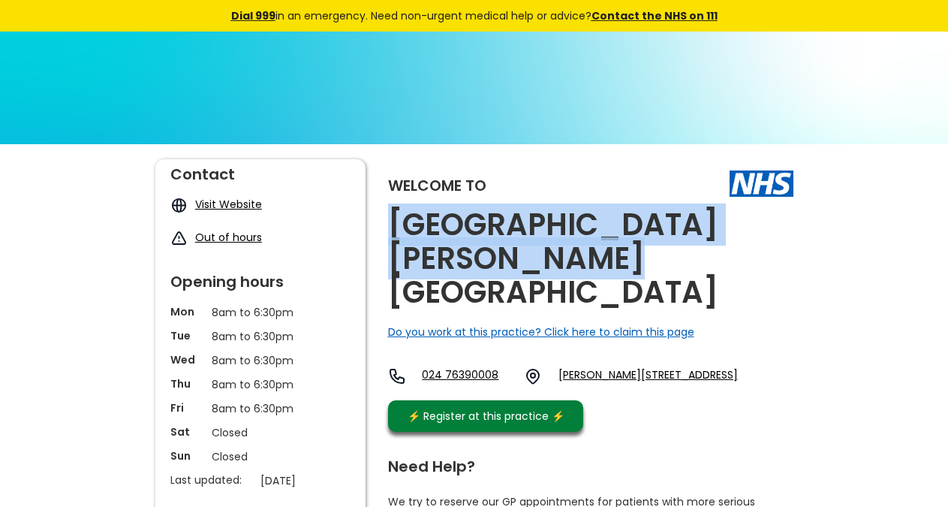
copy h2 "Camp Hill Gp Led Health Centre"
drag, startPoint x: 531, startPoint y: 269, endPoint x: 396, endPoint y: 228, distance: 141.1
click at [396, 228] on h2 "Camp Hill Gp Led Health Centre" at bounding box center [590, 258] width 405 height 101
drag, startPoint x: 701, startPoint y: 367, endPoint x: 659, endPoint y: 365, distance: 42.1
click at [659, 367] on div "024 76390008 Ramsden Avenue, Camphill, Nuneaton, Warwickshire, Cv10 9eb, England" at bounding box center [563, 380] width 350 height 26
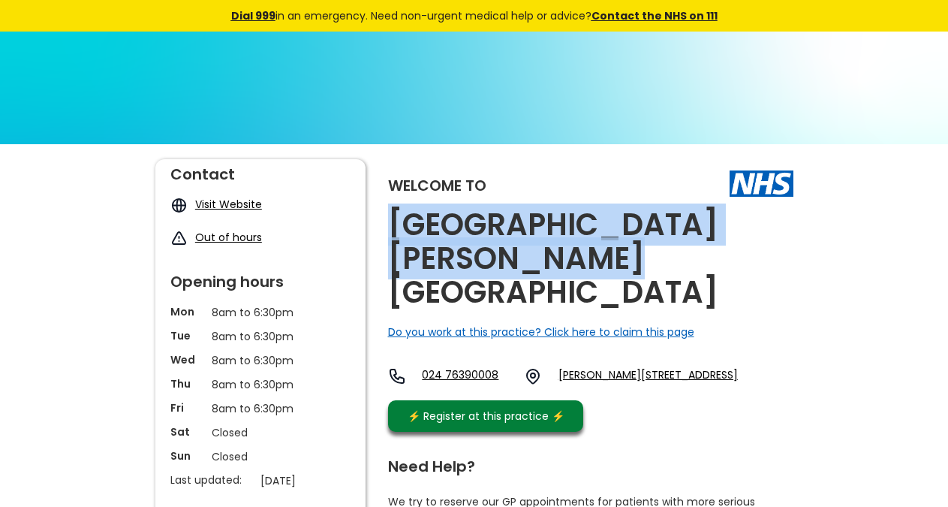
copy link "Cv10 9eb"
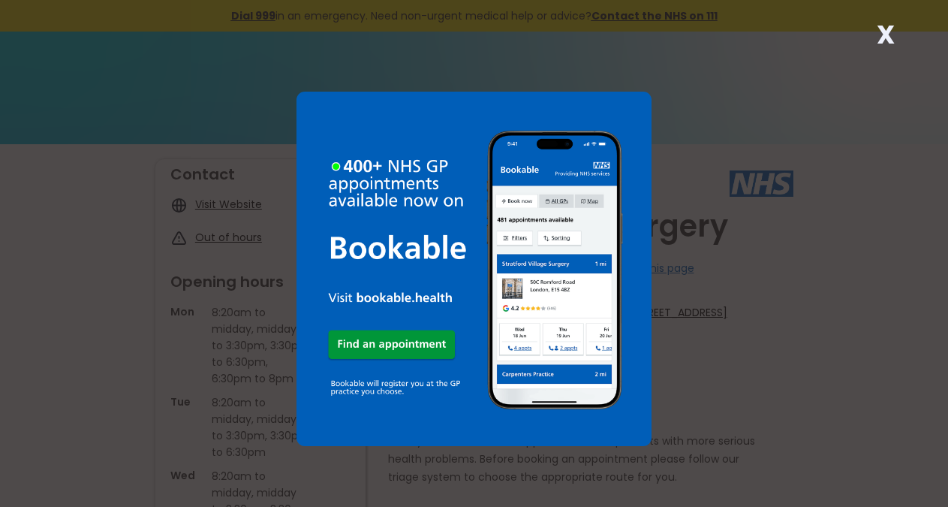
click at [880, 31] on strong "X" at bounding box center [886, 35] width 18 height 36
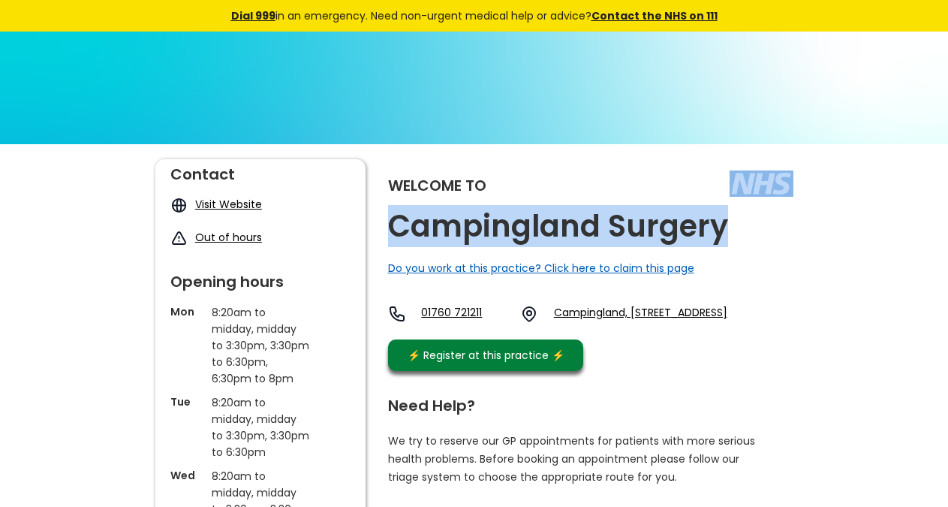
copy div "Campingland Surgery"
drag, startPoint x: 737, startPoint y: 233, endPoint x: 722, endPoint y: 237, distance: 15.5
click at [722, 237] on div "Welcome to Campingland Surgery Do you work at this practice? Click here to clai…" at bounding box center [590, 268] width 405 height 219
copy link "Pe37 7rd,"
drag, startPoint x: 603, startPoint y: 341, endPoint x: 759, endPoint y: 323, distance: 157.2
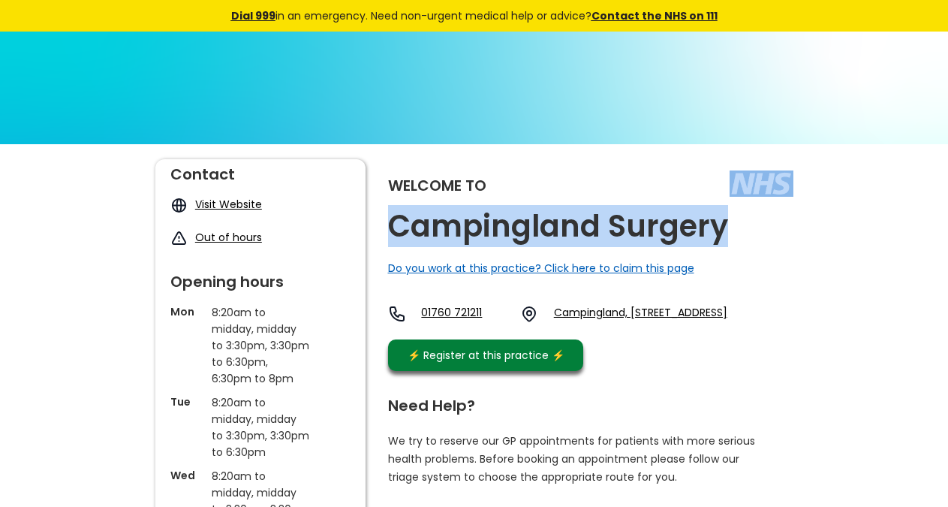
click at [727, 323] on div "01760 [GEOGRAPHIC_DATA], [GEOGRAPHIC_DATA]" at bounding box center [557, 318] width 339 height 26
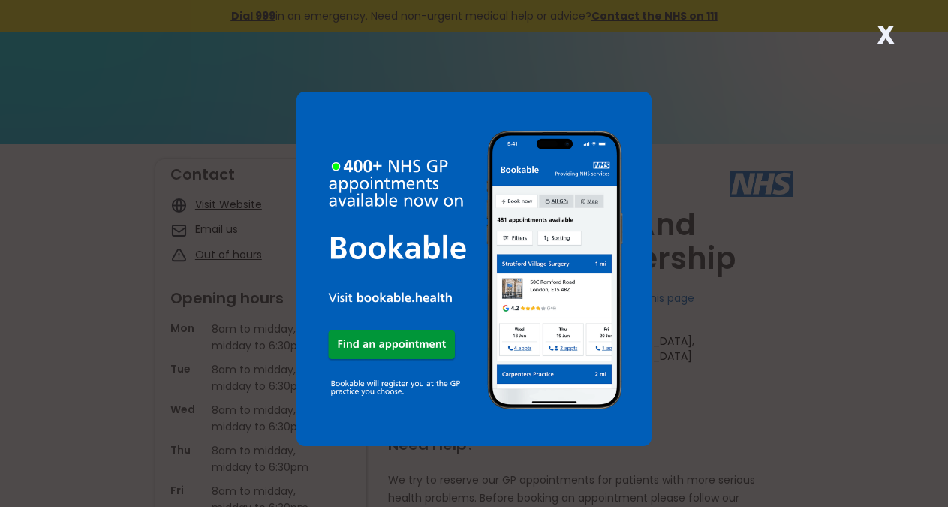
click at [886, 36] on strong "X" at bounding box center [886, 35] width 18 height 36
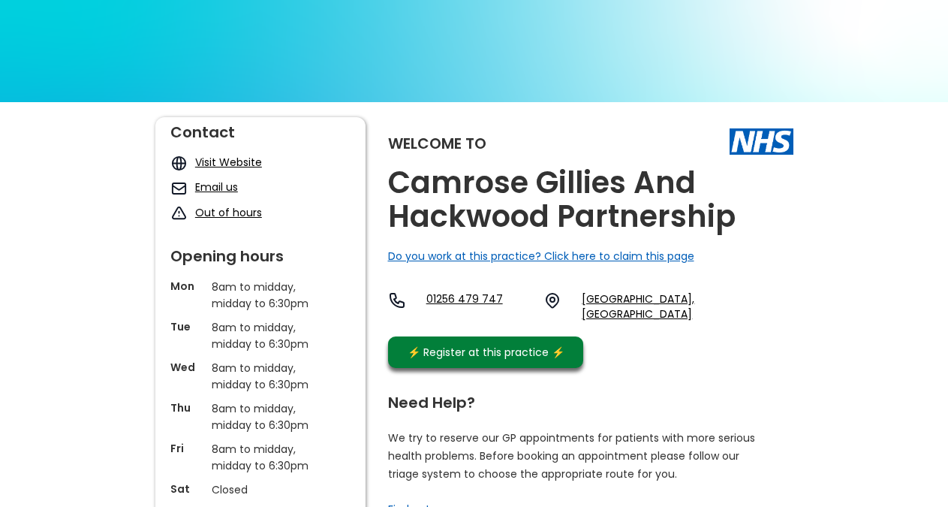
scroll to position [77, 0]
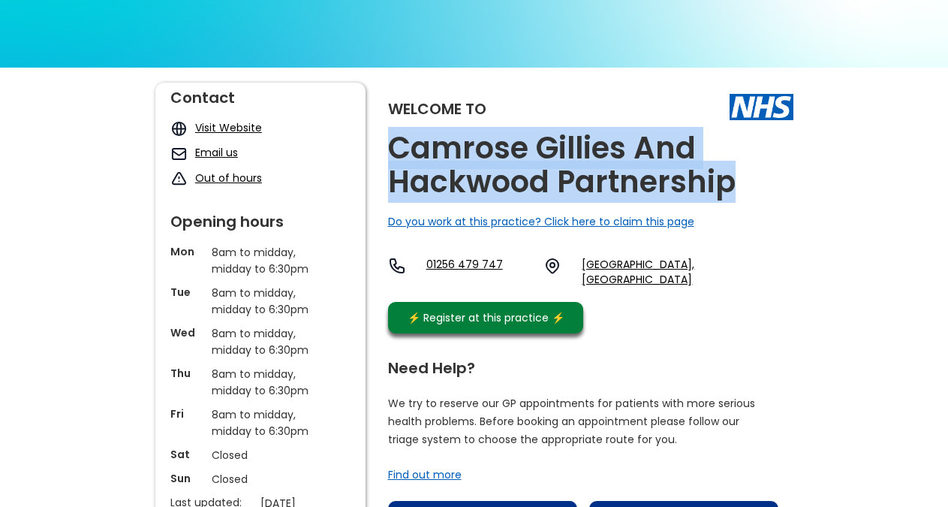
copy h2 "Camrose Gillies And Hackwood Partnership"
drag, startPoint x: 753, startPoint y: 194, endPoint x: 383, endPoint y: 146, distance: 373.1
copy link "Rg22 4eh,"
drag, startPoint x: 606, startPoint y: 290, endPoint x: 757, endPoint y: 267, distance: 153.3
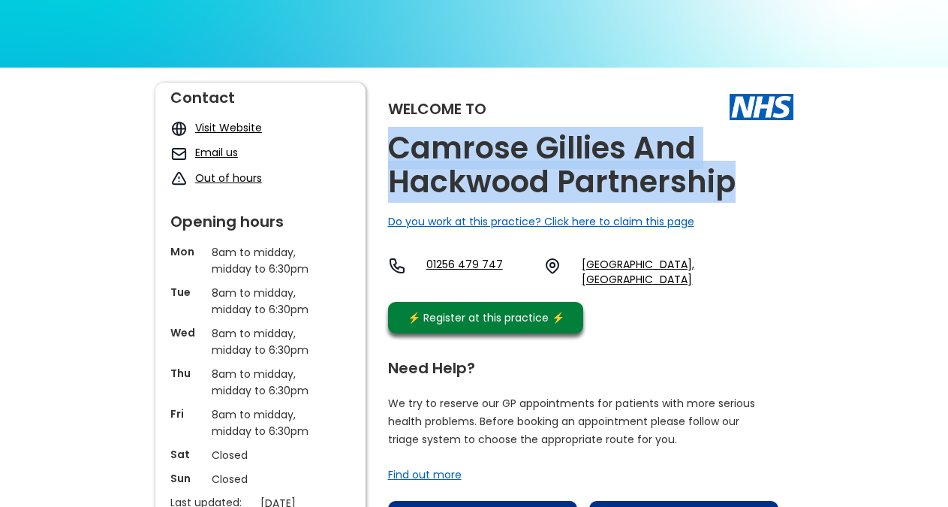
click at [757, 267] on div "01256 479 747 Brighton Hill Parade, Basingstoke, Rg22 4eh, England" at bounding box center [590, 276] width 405 height 38
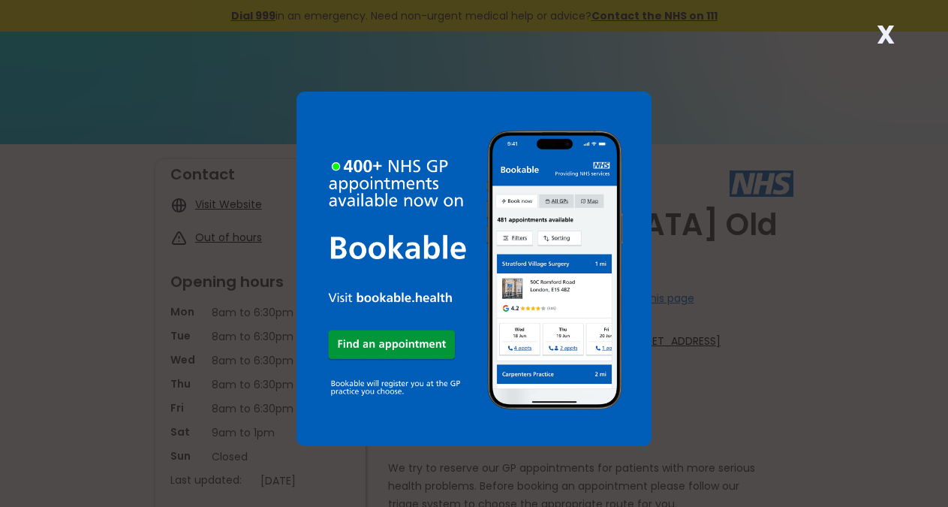
click at [874, 35] on div "X" at bounding box center [886, 41] width 30 height 30
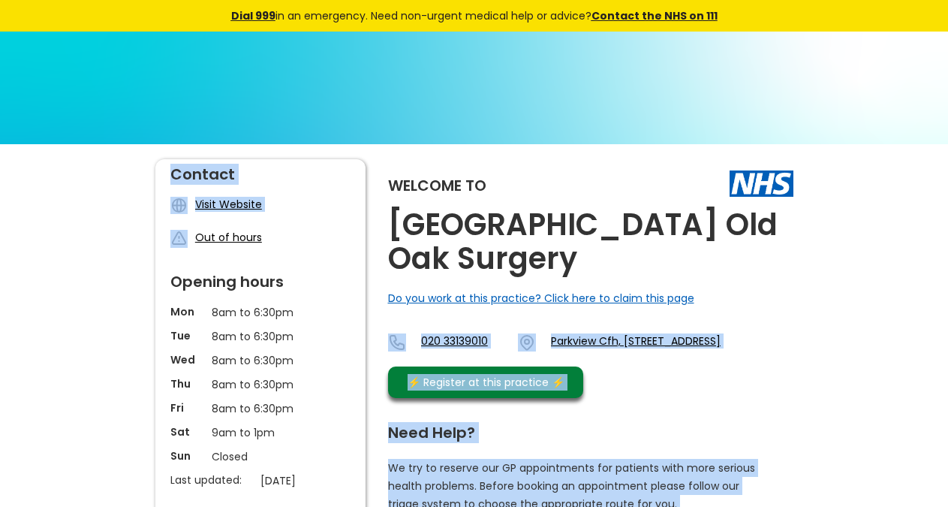
drag, startPoint x: 832, startPoint y: 236, endPoint x: 399, endPoint y: 227, distance: 433.2
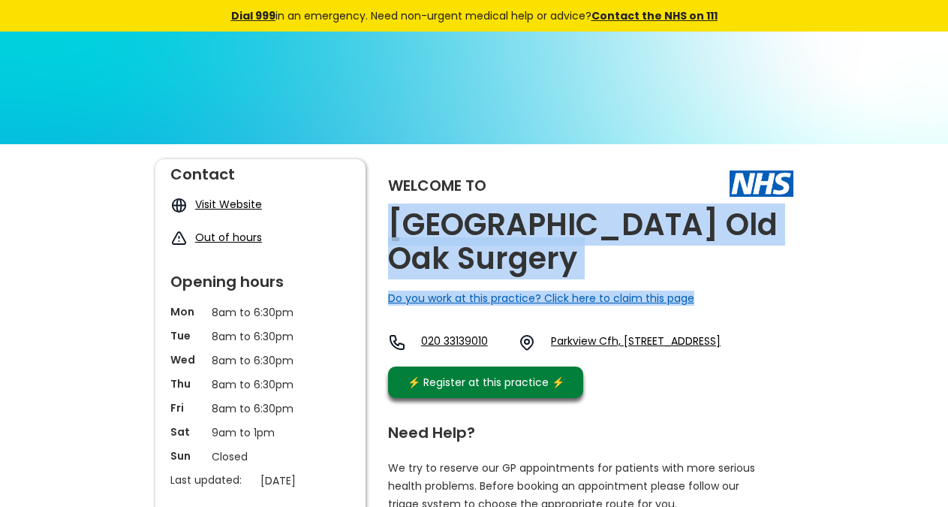
click at [401, 225] on h2 "[GEOGRAPHIC_DATA] Old Oak Surgery" at bounding box center [590, 242] width 405 height 68
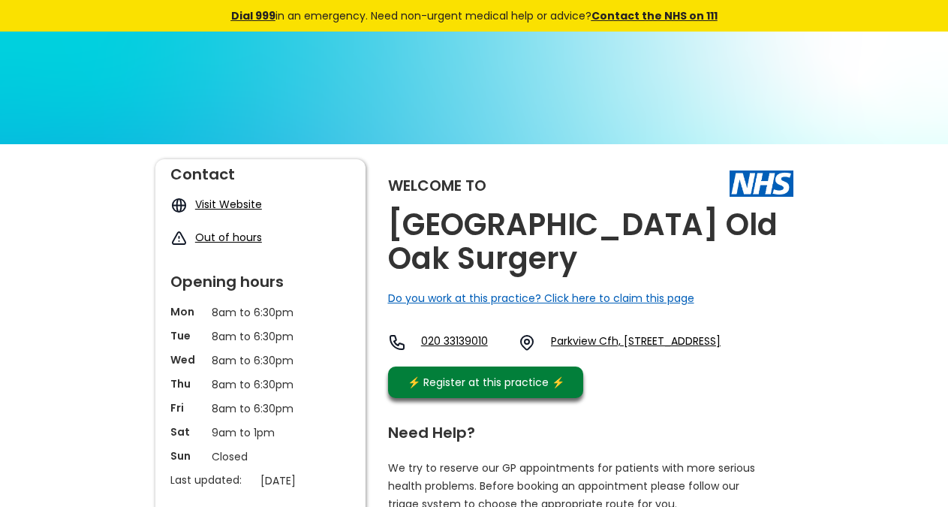
click at [432, 219] on h2 "[GEOGRAPHIC_DATA] Old Oak Surgery" at bounding box center [590, 242] width 405 height 68
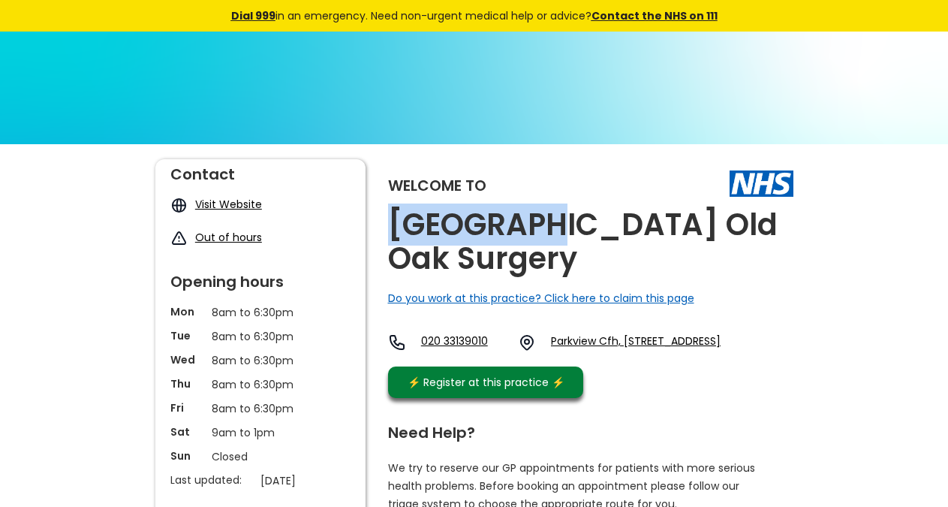
click at [432, 219] on h2 "[GEOGRAPHIC_DATA] Old Oak Surgery" at bounding box center [590, 242] width 405 height 68
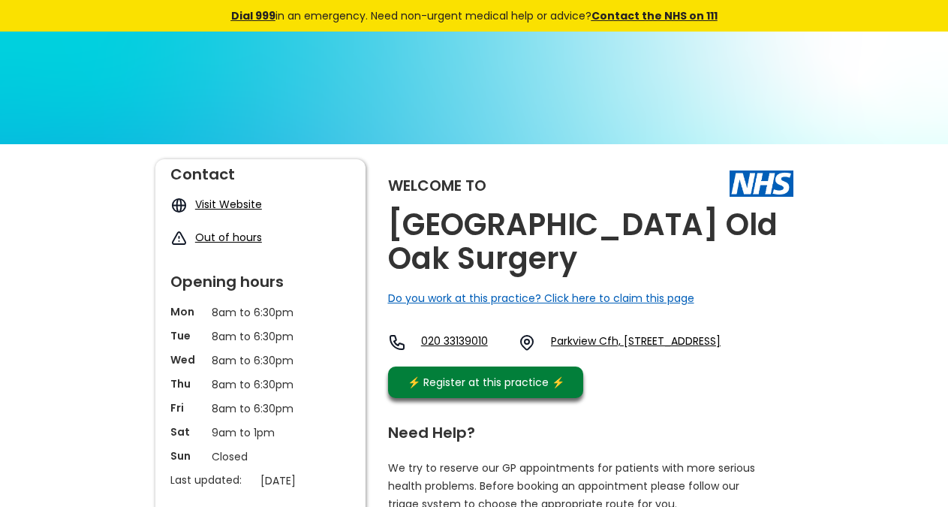
click at [432, 219] on h2 "[GEOGRAPHIC_DATA] Old Oak Surgery" at bounding box center [590, 242] width 405 height 68
copy link "W12 7fg"
drag, startPoint x: 705, startPoint y: 347, endPoint x: 670, endPoint y: 345, distance: 34.6
click at [670, 345] on div "020 33139010 [GEOGRAPHIC_DATA], [STREET_ADDRESS]" at bounding box center [554, 346] width 333 height 26
